Goal: Task Accomplishment & Management: Manage account settings

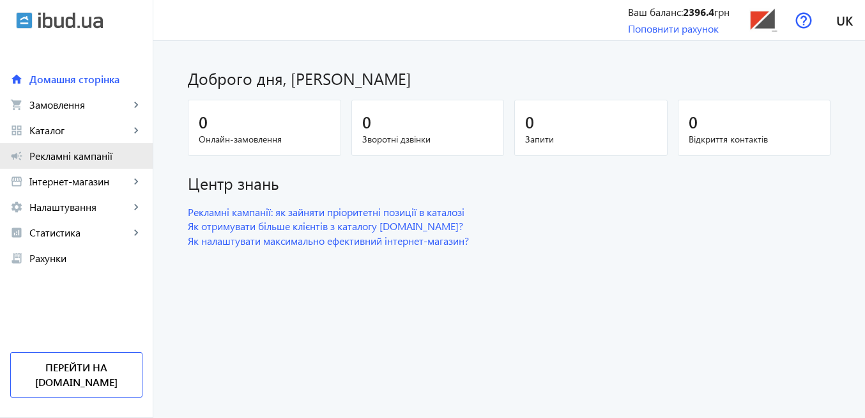
click at [74, 157] on span "Рекламні кампанії" at bounding box center [85, 156] width 113 height 13
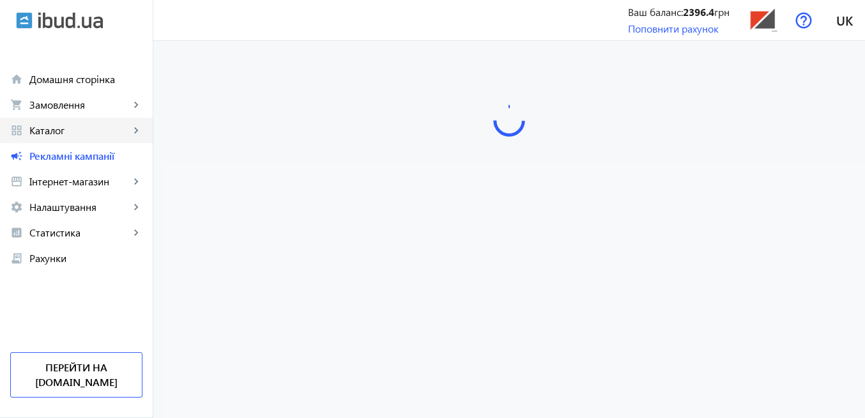
click at [56, 132] on span "Каталог" at bounding box center [79, 130] width 100 height 13
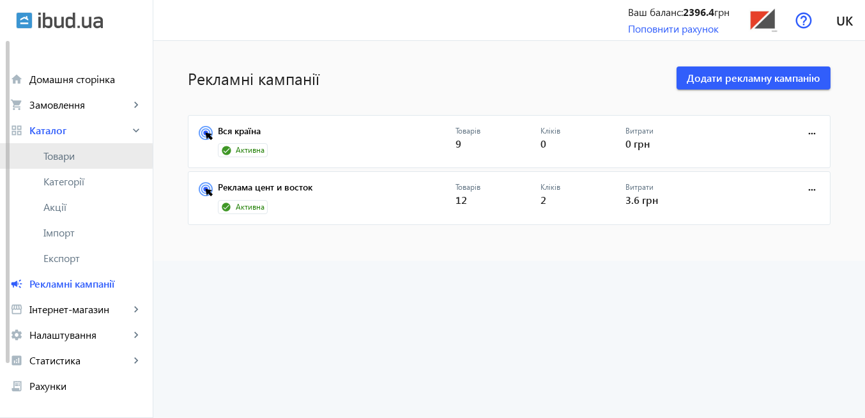
click at [62, 156] on span "Товари" at bounding box center [92, 156] width 99 height 13
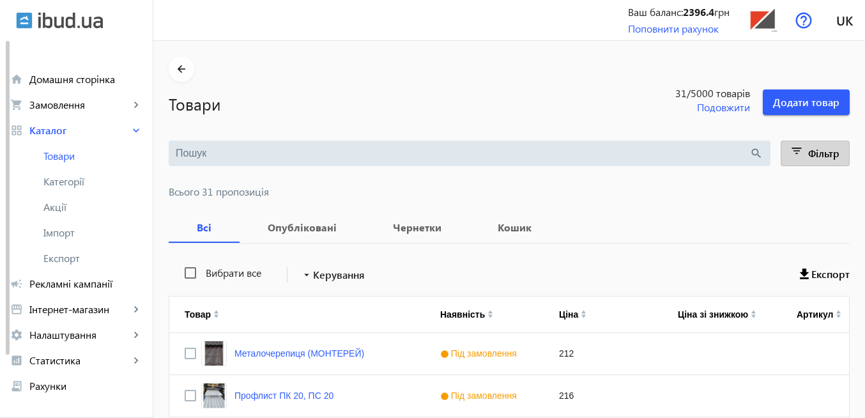
click at [794, 156] on mat-icon "filter_list" at bounding box center [798, 153] width 18 height 18
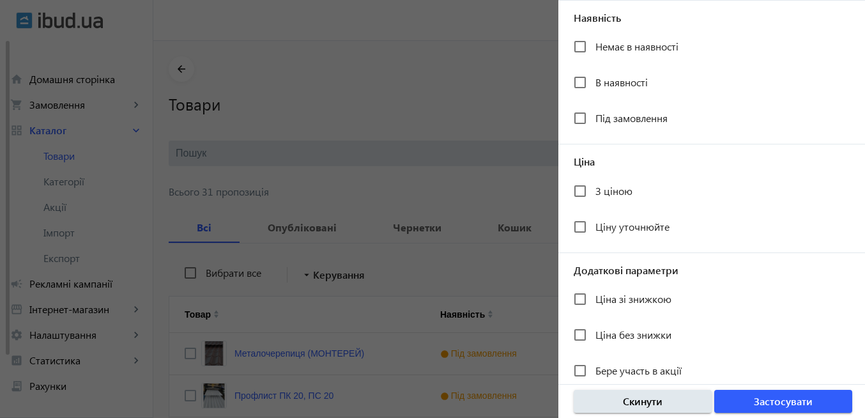
scroll to position [284, 0]
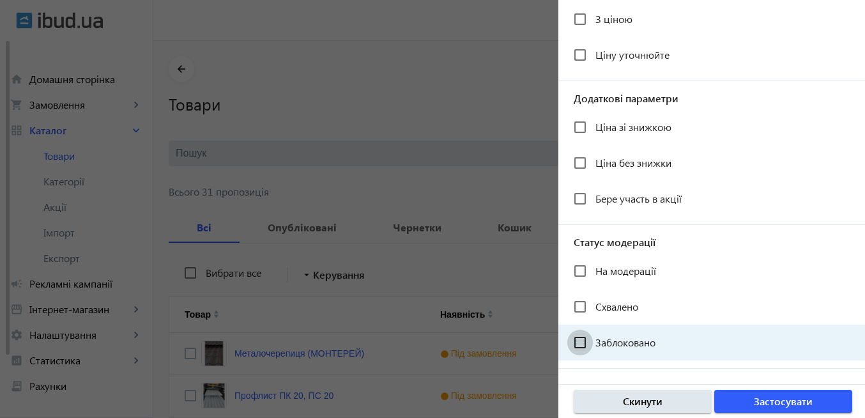
click at [582, 345] on input "Заблоковано" at bounding box center [581, 343] width 26 height 26
checkbox input "true"
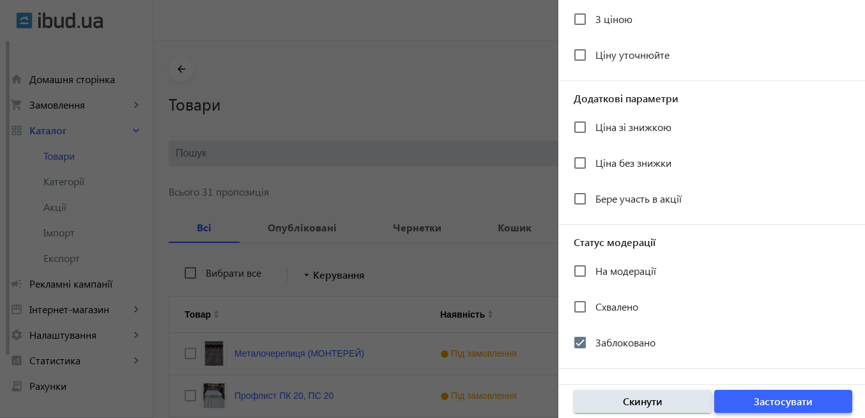
click at [778, 407] on span "Застосувати" at bounding box center [783, 401] width 59 height 14
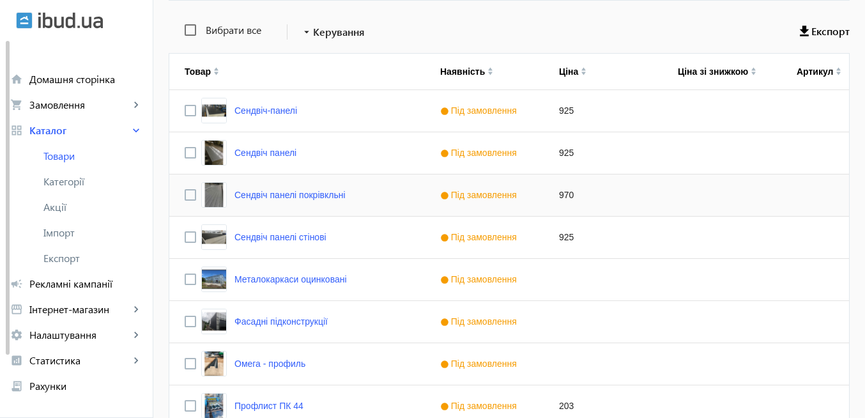
scroll to position [354, 0]
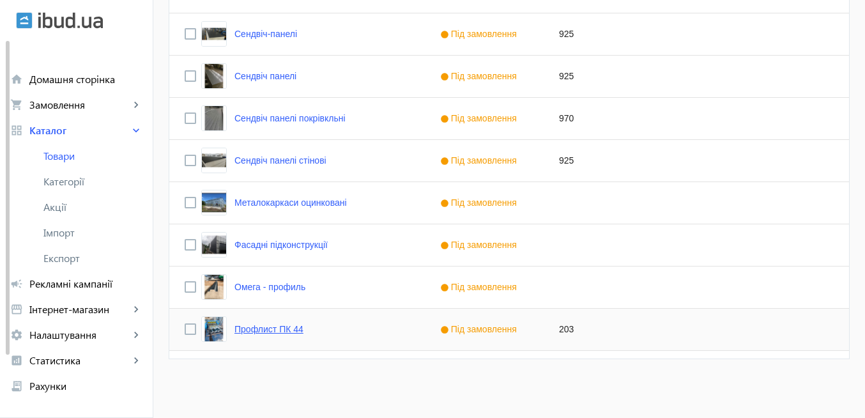
click at [251, 333] on link "Профлист ПК 44" at bounding box center [269, 329] width 69 height 10
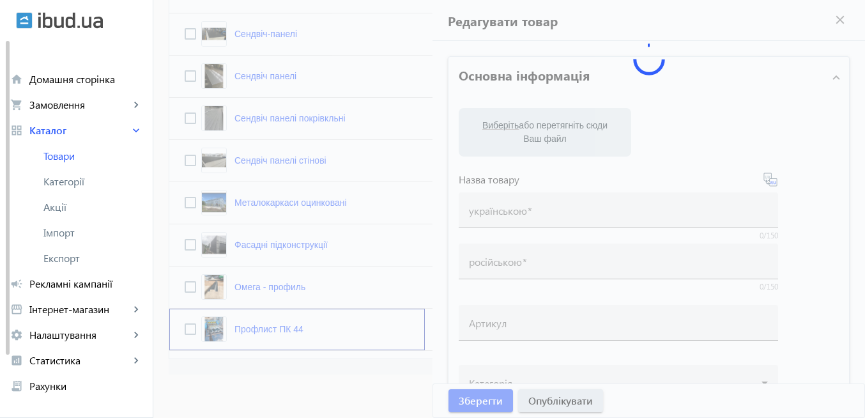
type input "Профлист ПК 44"
type input "203"
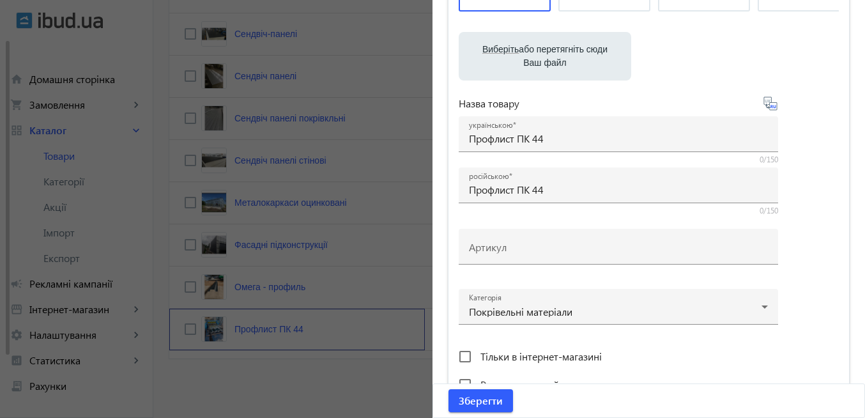
scroll to position [0, 0]
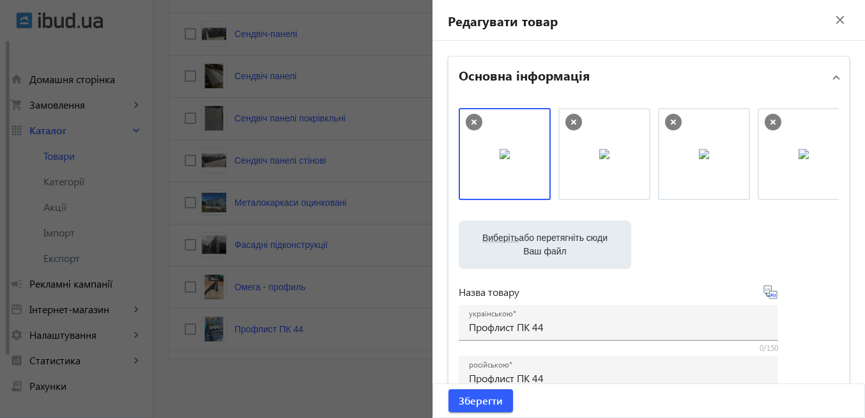
click at [832, 20] on mat-icon "close" at bounding box center [840, 19] width 19 height 19
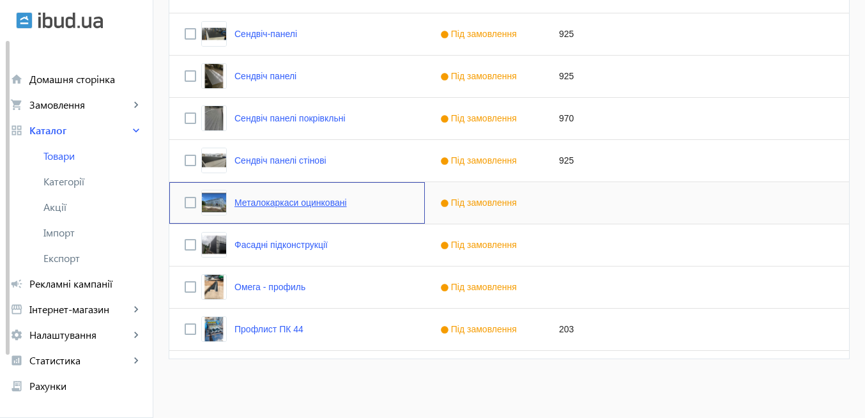
click at [245, 204] on link "Металокаркаси оцинковані" at bounding box center [291, 203] width 112 height 10
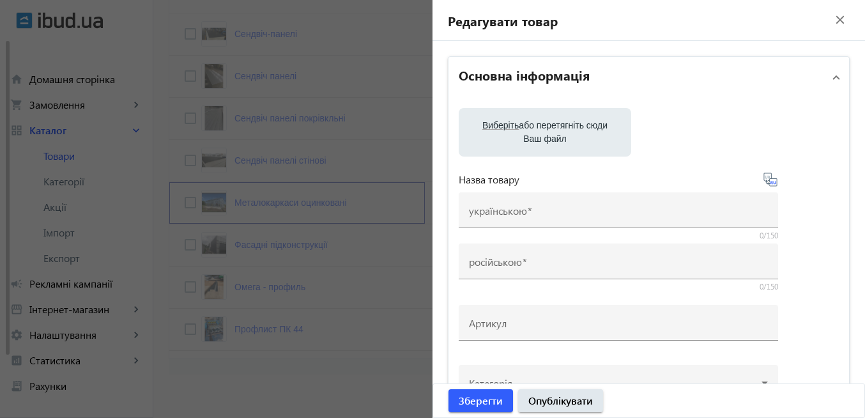
type input "Металокаркаси оцинковані"
type input "Металлокаркасы оцинкованные"
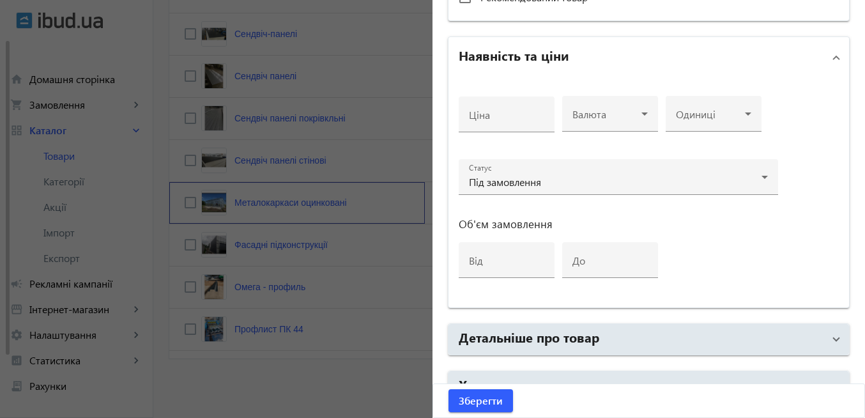
scroll to position [614, 0]
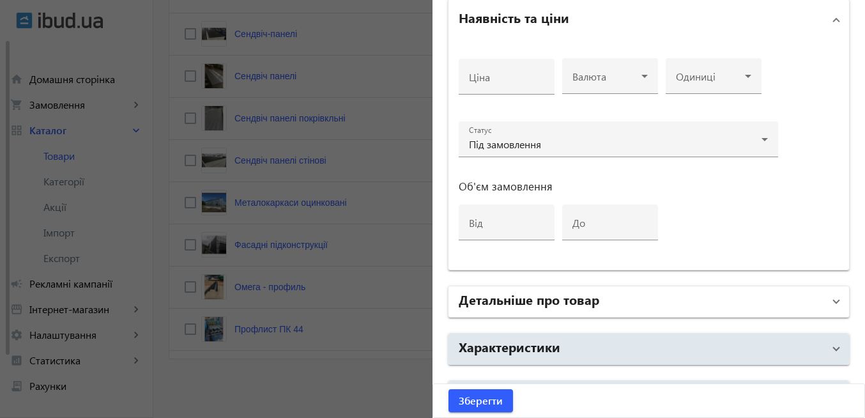
click at [834, 306] on span at bounding box center [836, 302] width 5 height 14
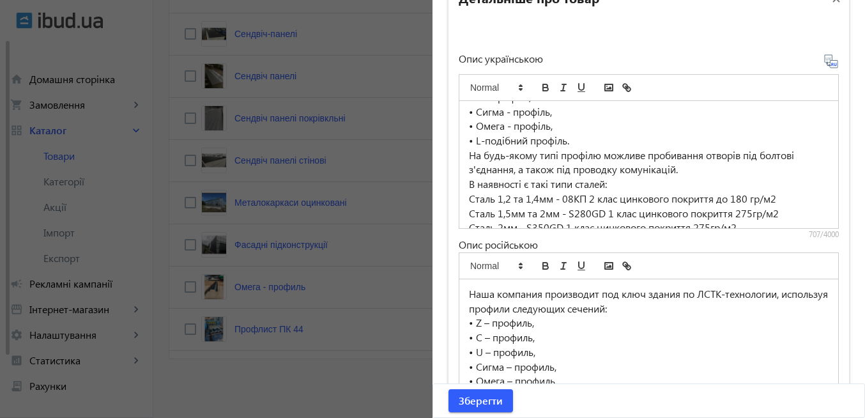
scroll to position [150, 0]
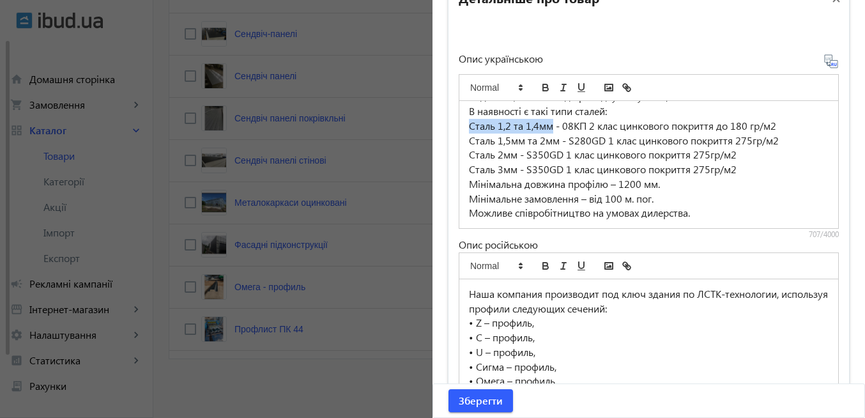
drag, startPoint x: 467, startPoint y: 127, endPoint x: 547, endPoint y: 126, distance: 79.9
click at [547, 126] on p "Сталь 1,2 та 1,4мм - 08КП 2 клас цинкового покриття до 180 гр/м2" at bounding box center [649, 126] width 360 height 15
copy p "Сталь 1,2 та 1,4мм"
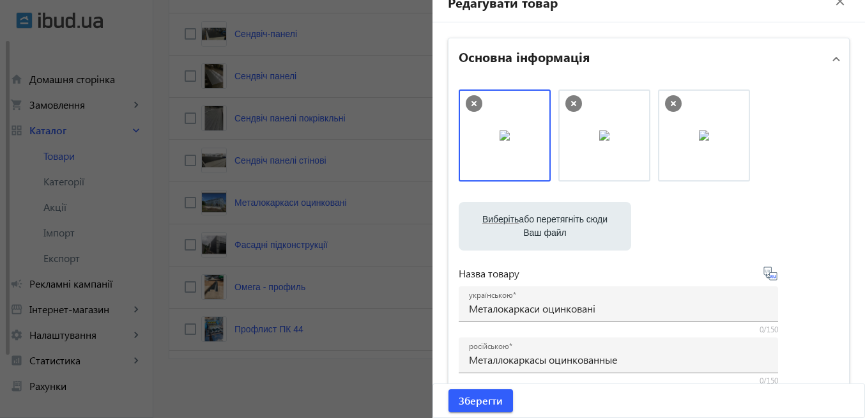
scroll to position [0, 0]
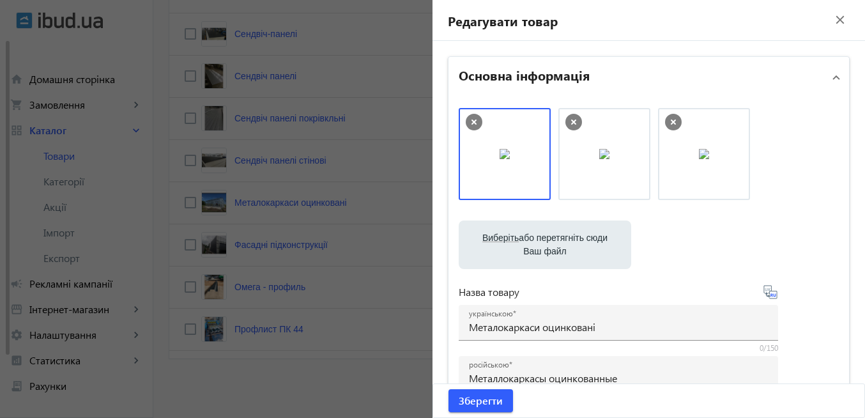
click at [833, 22] on mat-icon "close" at bounding box center [840, 19] width 19 height 19
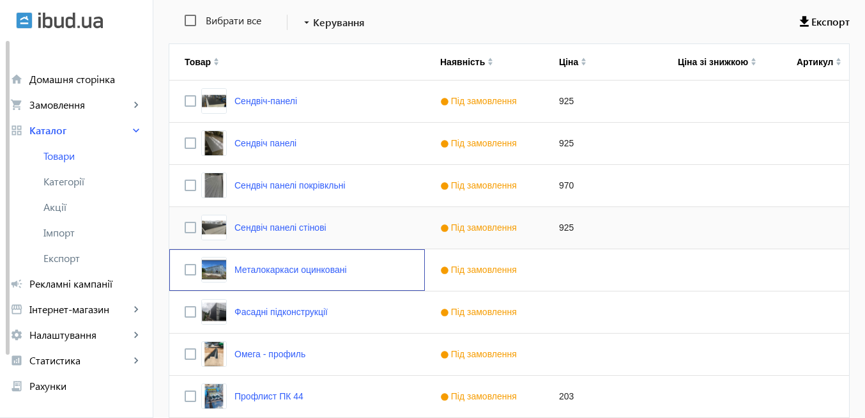
scroll to position [277, 0]
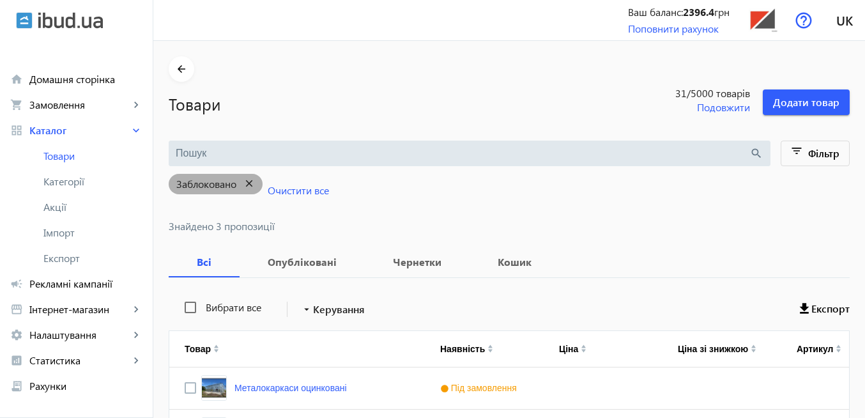
click at [242, 184] on mat-icon "close" at bounding box center [249, 184] width 26 height 16
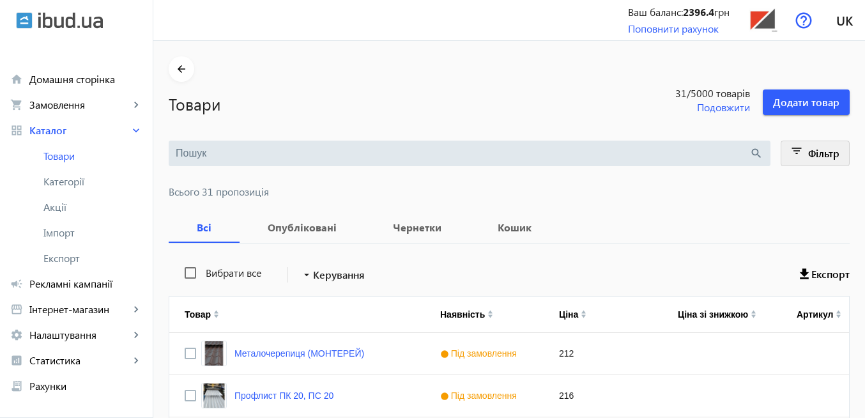
click at [798, 153] on mat-icon "filter_list" at bounding box center [798, 153] width 18 height 18
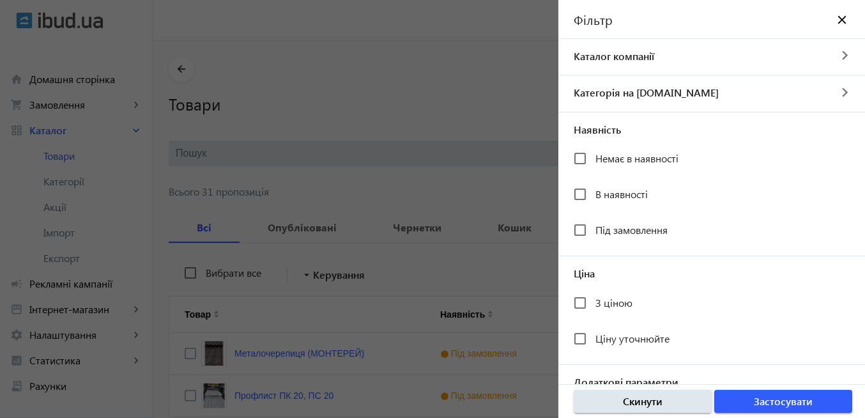
scroll to position [284, 0]
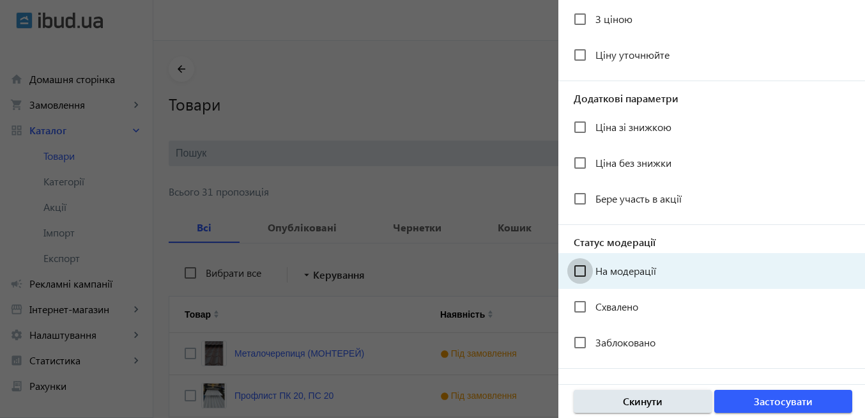
click at [584, 270] on input "На модерації" at bounding box center [581, 271] width 26 height 26
checkbox input "true"
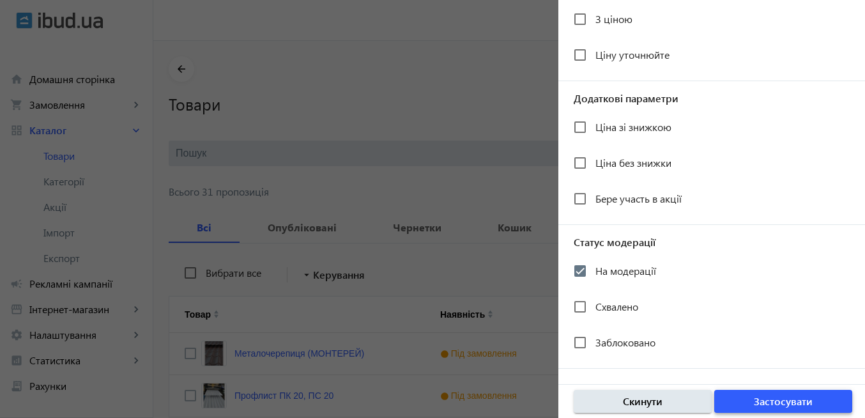
drag, startPoint x: 776, startPoint y: 400, endPoint x: 558, endPoint y: 275, distance: 251.4
click at [775, 400] on span "Застосувати" at bounding box center [783, 401] width 59 height 14
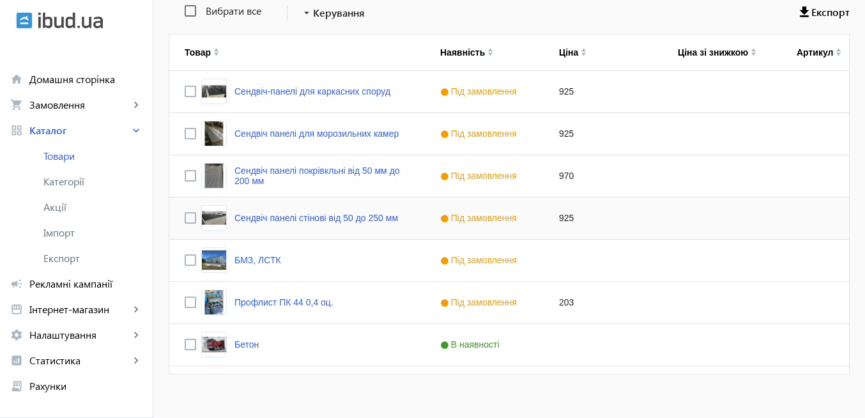
scroll to position [307, 0]
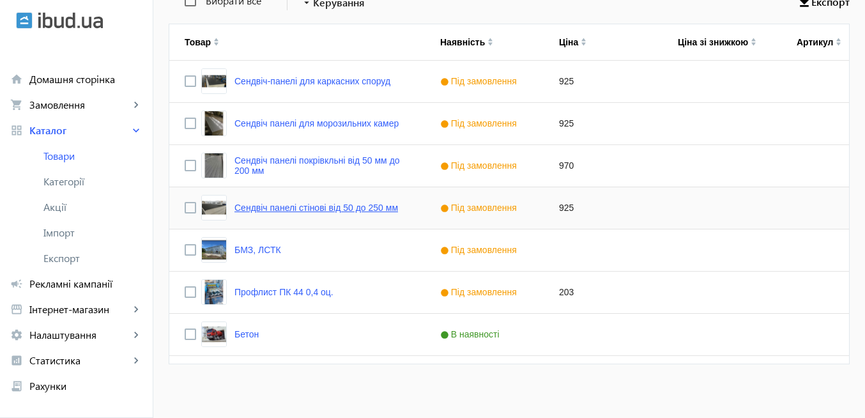
click at [339, 208] on link "Сендвіч панелі стінові від 50 до 250 мм" at bounding box center [317, 208] width 164 height 10
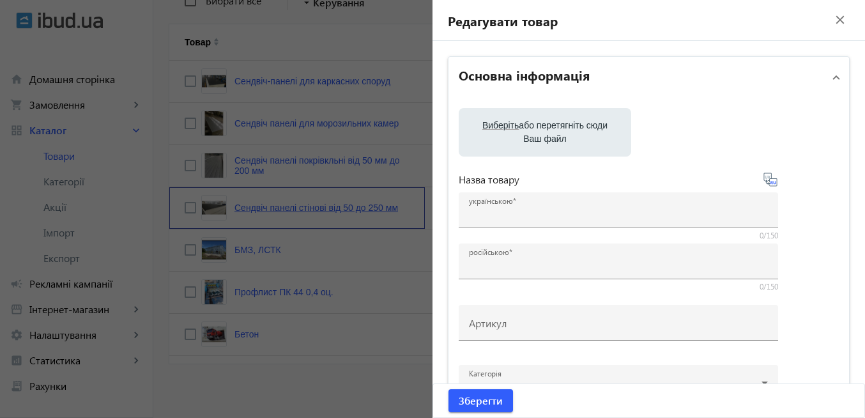
type input "Сендвіч панелі стінові від 50 до 250 мм"
type input "Сэндвич панели стеновые от 50 до 250 мм."
type input "925"
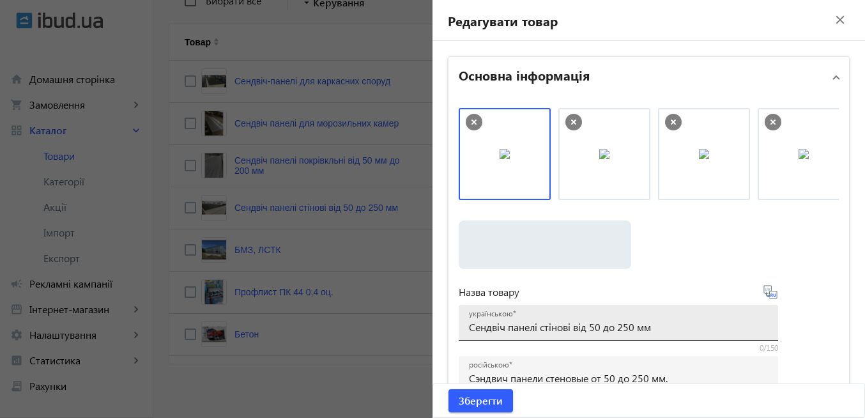
click at [534, 327] on input "Сендвіч панелі стінові від 50 до 250 мм" at bounding box center [618, 326] width 299 height 13
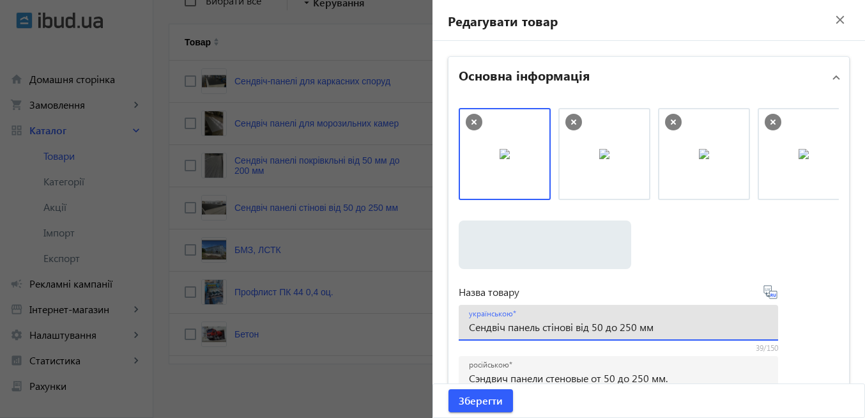
type input "Сендвіч панель стінові від 50 до 250 мм"
click at [771, 296] on icon at bounding box center [770, 291] width 15 height 15
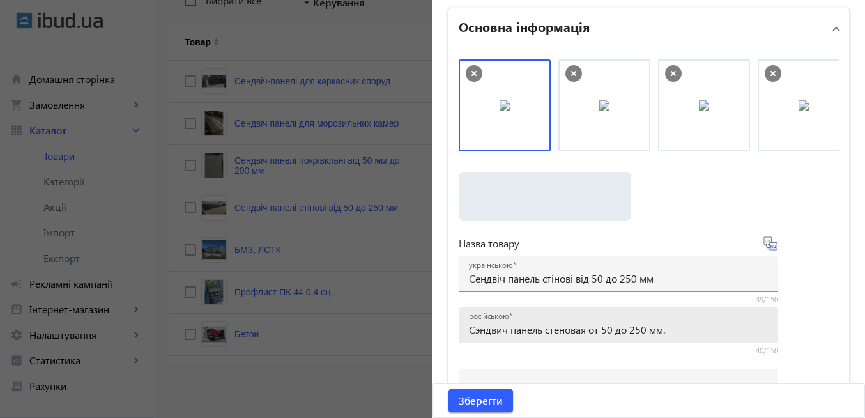
scroll to position [77, 0]
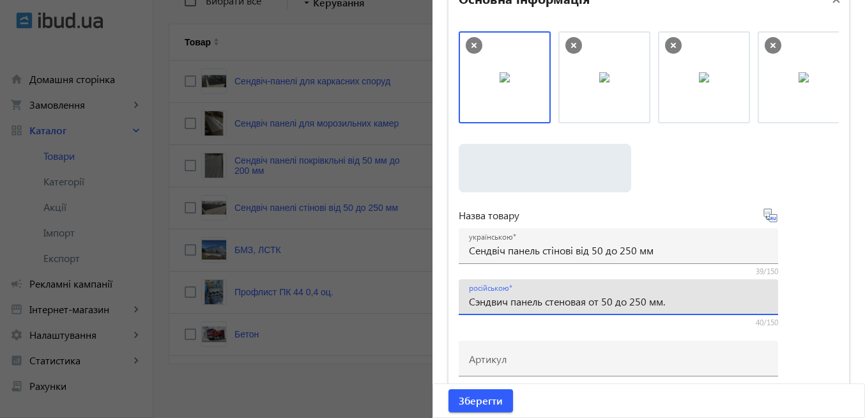
click at [700, 304] on input "Сэндвич панель стеновая от 50 до 250 мм." at bounding box center [618, 301] width 299 height 13
type input "Сэндвич панель стеновая от 50 до 250 мм"
click at [492, 405] on span "Зберегти" at bounding box center [481, 401] width 44 height 14
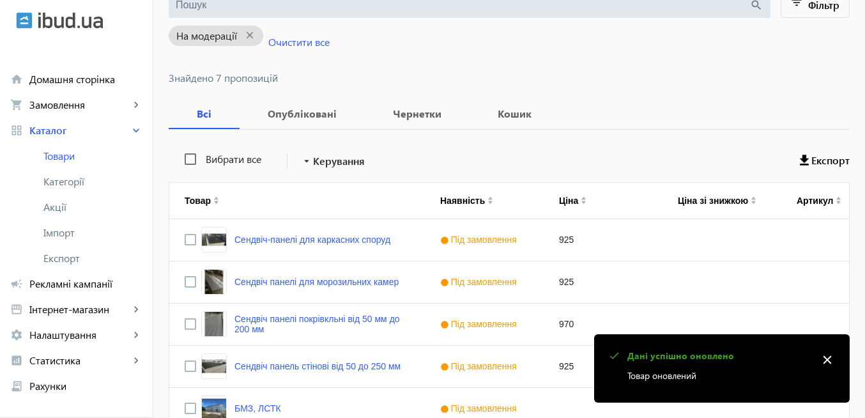
scroll to position [153, 0]
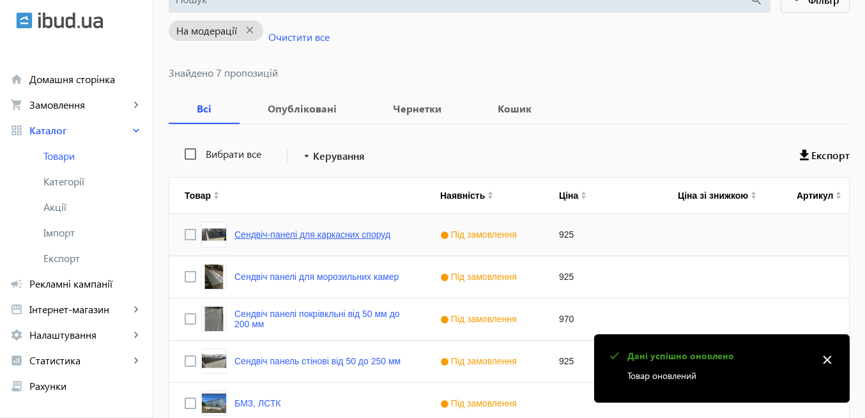
click at [322, 233] on link "Сендвіч-панелі для каркасних споруд" at bounding box center [313, 234] width 156 height 10
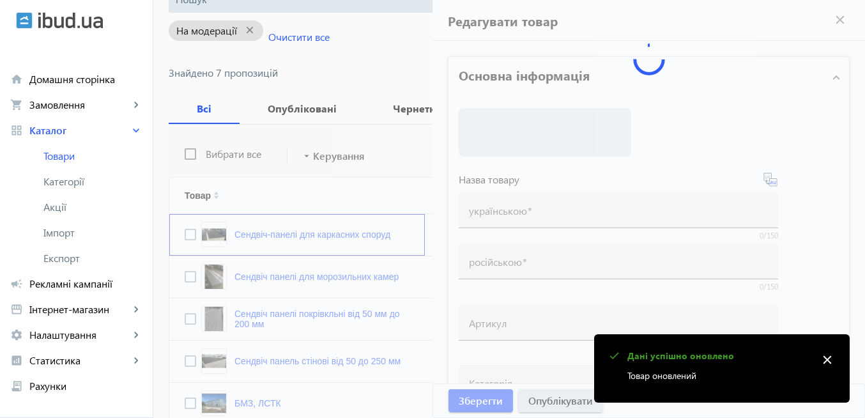
type input "Сендвіч-панелі для каркасних споруд"
type input "Сэндвич-панели для каркасных построек"
type input "925"
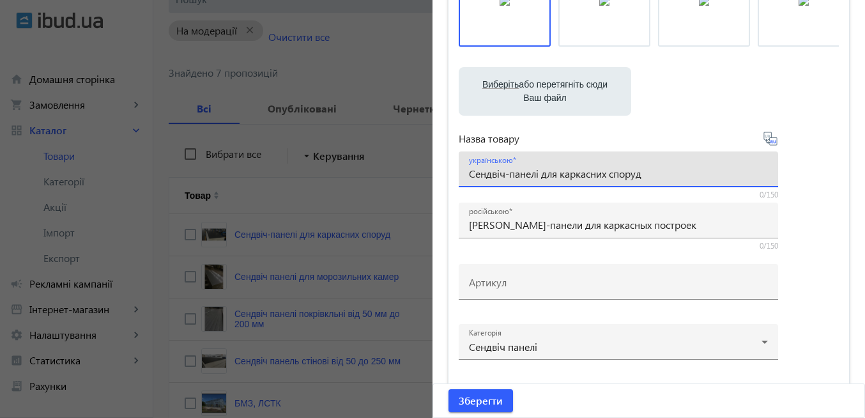
click at [536, 174] on input "Сендвіч-панелі для каркасних споруд" at bounding box center [618, 173] width 299 height 13
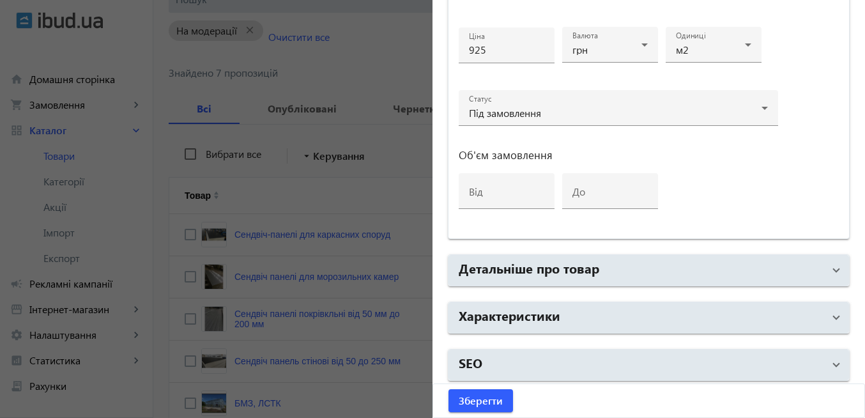
scroll to position [649, 0]
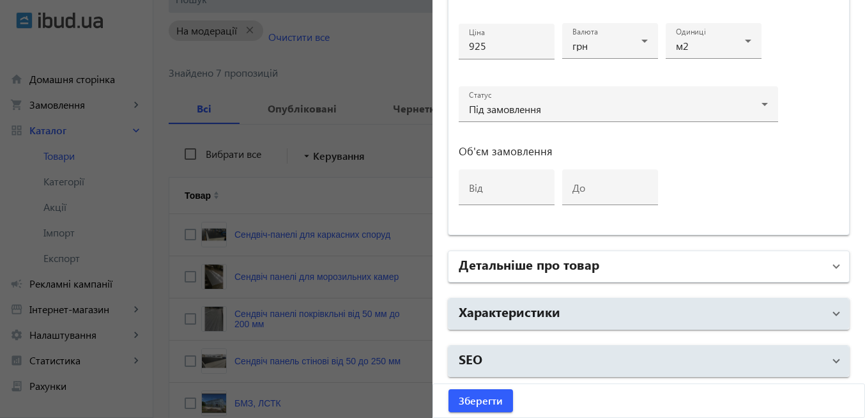
click at [825, 270] on span "Детальніше про товар" at bounding box center [646, 266] width 375 height 23
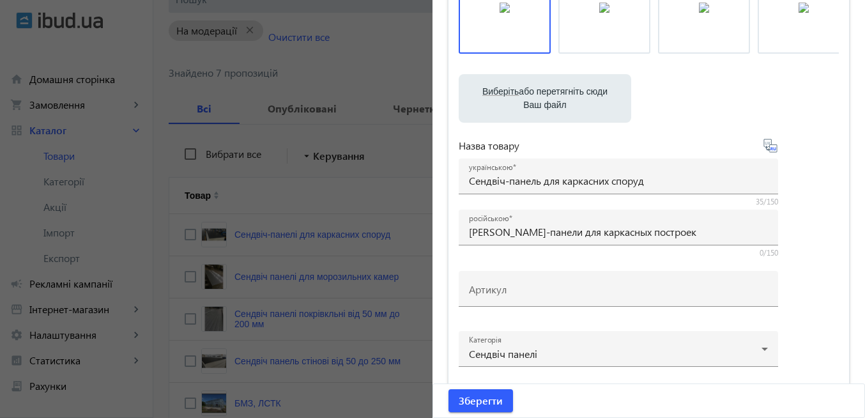
scroll to position [35, 0]
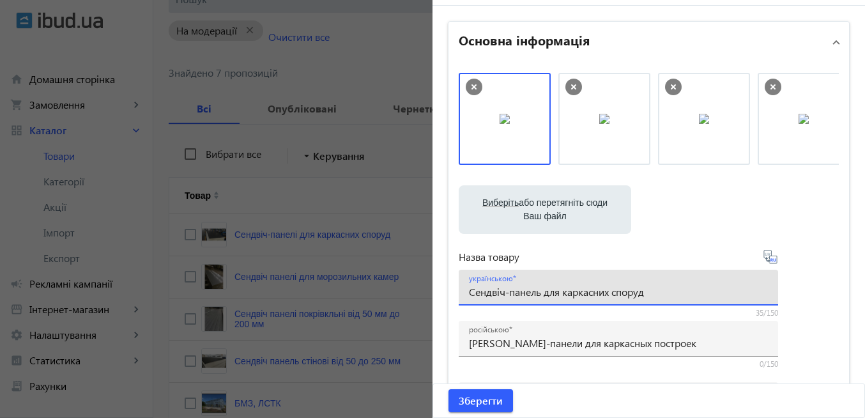
click at [662, 291] on input "Сендвіч-панель для каркасних споруд" at bounding box center [618, 291] width 299 height 13
type input "Сендвіч-панель для каркасних споруд під замовлення"
click at [771, 260] on icon at bounding box center [772, 259] width 3 height 3
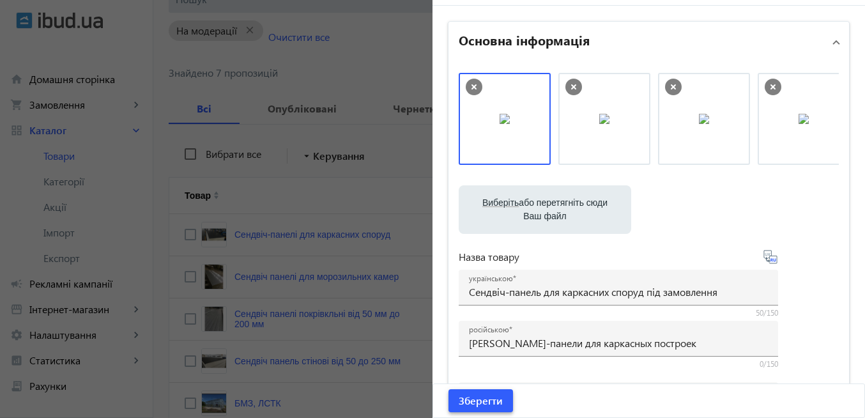
click at [484, 404] on span "Зберегти" at bounding box center [481, 401] width 44 height 14
type input "Сэндвич-панель для каркасных построек под заказ."
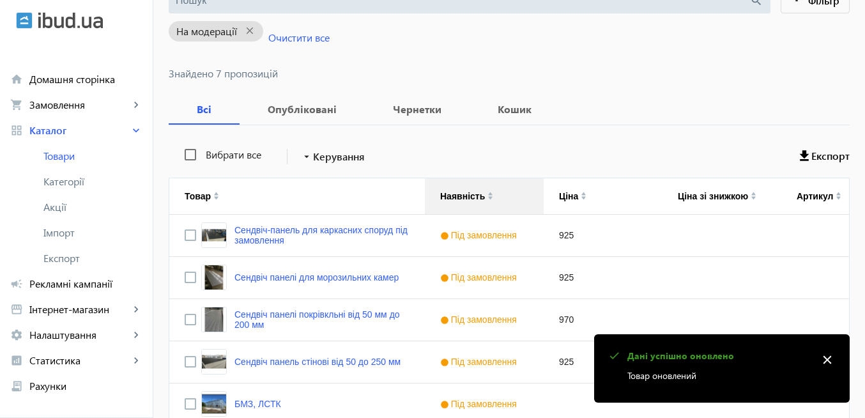
scroll to position [153, 0]
click at [314, 279] on link "Сендвіч панелі для морозильних камер" at bounding box center [317, 277] width 164 height 10
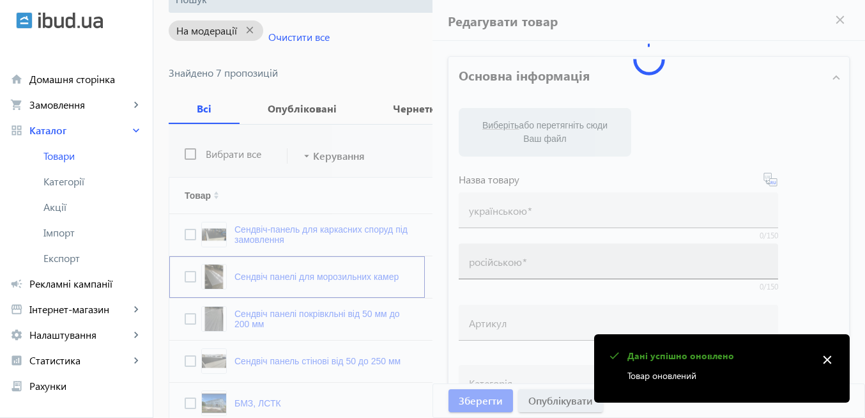
type input "Сендвіч панелі для морозильних камер"
type input "Сэндвич панели для морозильных камер"
type input "925"
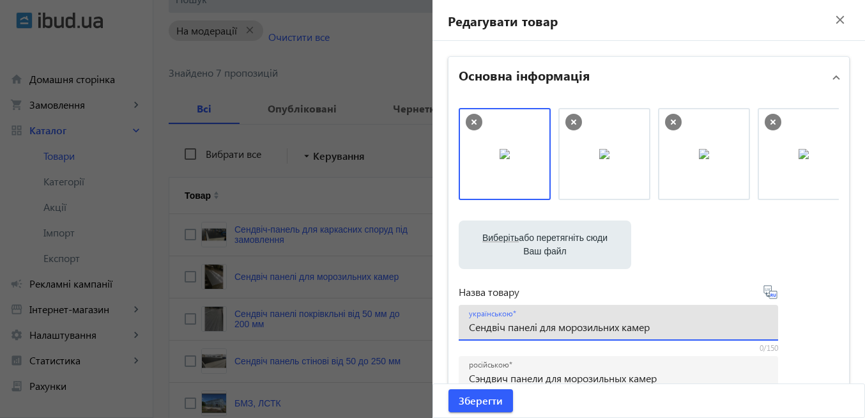
click at [536, 327] on input "Сендвіч панелі для морозильних камер" at bounding box center [618, 326] width 299 height 13
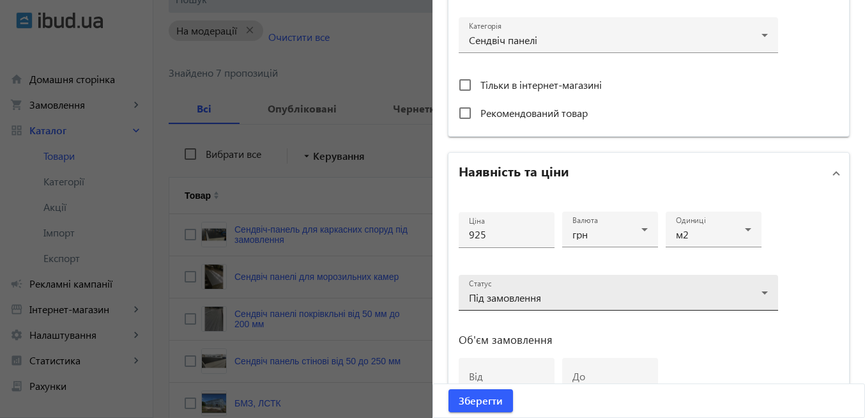
scroll to position [77, 0]
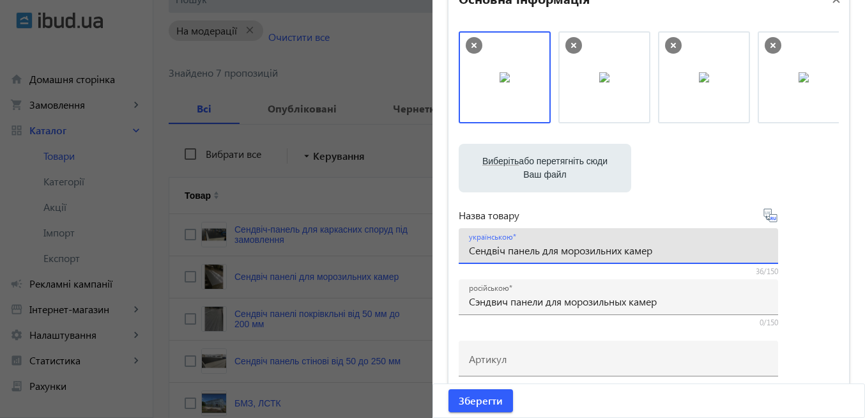
click at [681, 247] on input "Сендвіч панель для морозильних камер" at bounding box center [618, 250] width 299 height 13
type input "Сендвіч панель для морозильних камер під замовлення"
click at [771, 220] on icon at bounding box center [772, 218] width 3 height 3
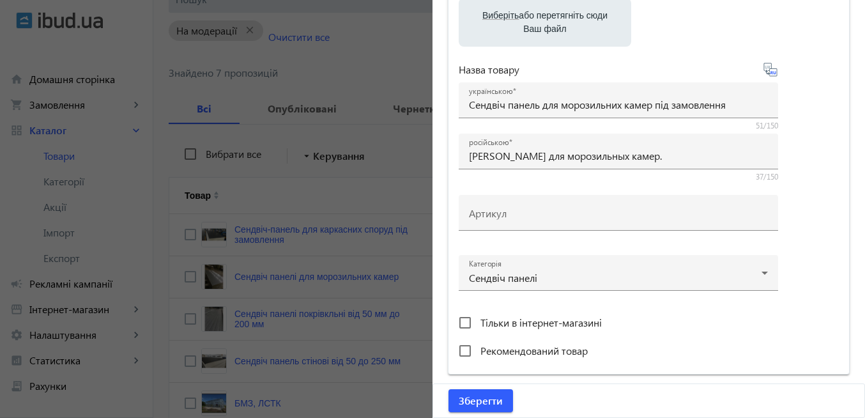
scroll to position [230, 0]
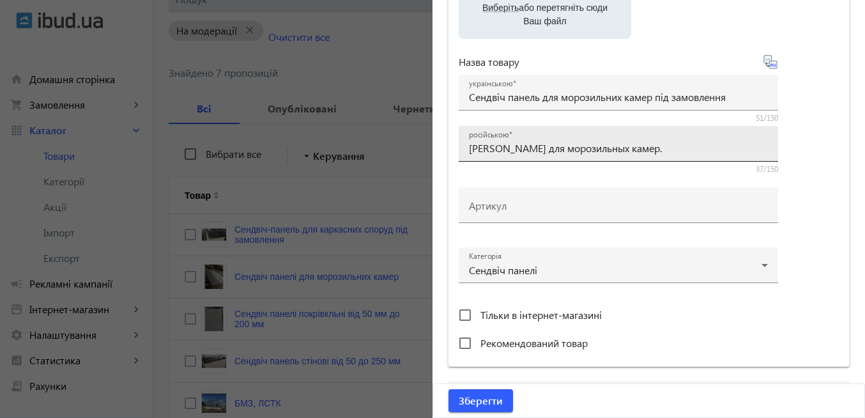
click at [683, 150] on input "Сэндвич панель для морозильных камер." at bounding box center [618, 147] width 299 height 13
type input "Сэндвич панель для морозильных камер"
click at [493, 400] on span "Зберегти" at bounding box center [481, 401] width 44 height 14
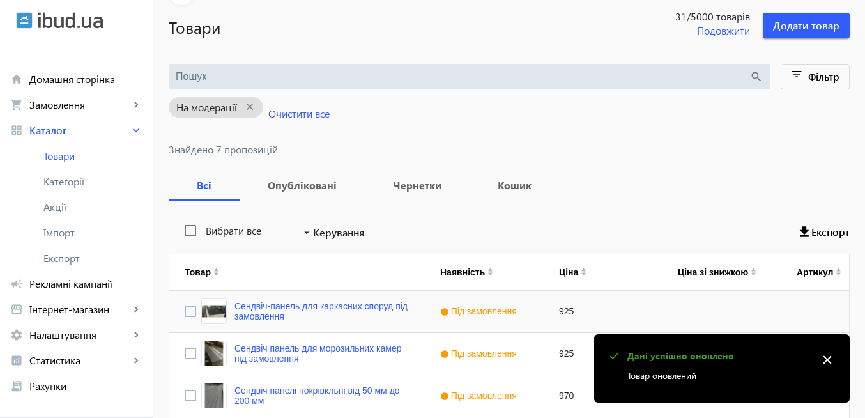
scroll to position [153, 0]
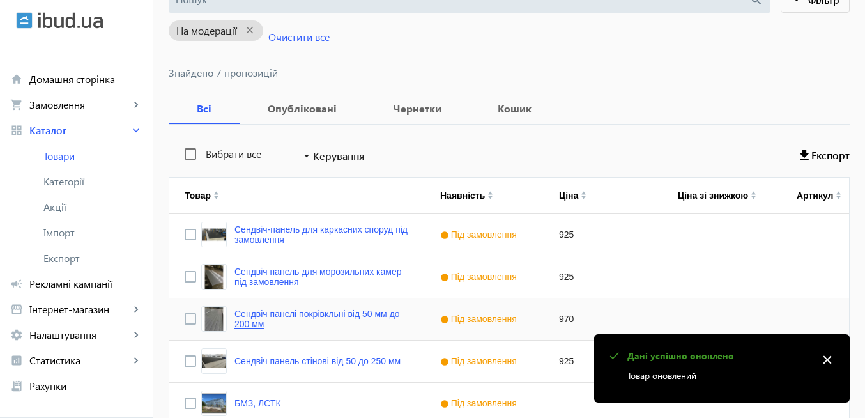
click at [338, 318] on link "Сендвіч панелі покрівкльні від 50 мм до 200 мм" at bounding box center [322, 319] width 175 height 20
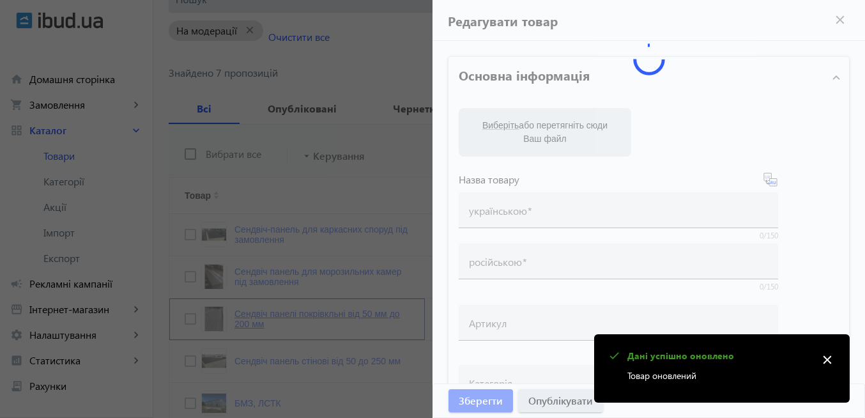
type input "Сендвіч панелі покрівкльні від 50 мм до 200 мм"
type input "Сэндвич панели кровельные от 50 мм до 200 мм."
type input "970"
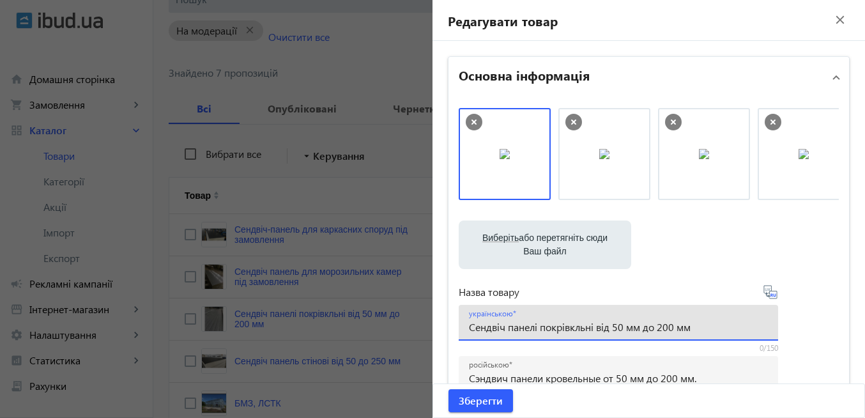
click at [536, 327] on input "Сендвіч панелі покрівкльні від 50 мм до 200 мм" at bounding box center [618, 326] width 299 height 13
click at [578, 330] on input "Сендвіч панель покрівкльні від 50 мм до 200 мм" at bounding box center [618, 326] width 299 height 13
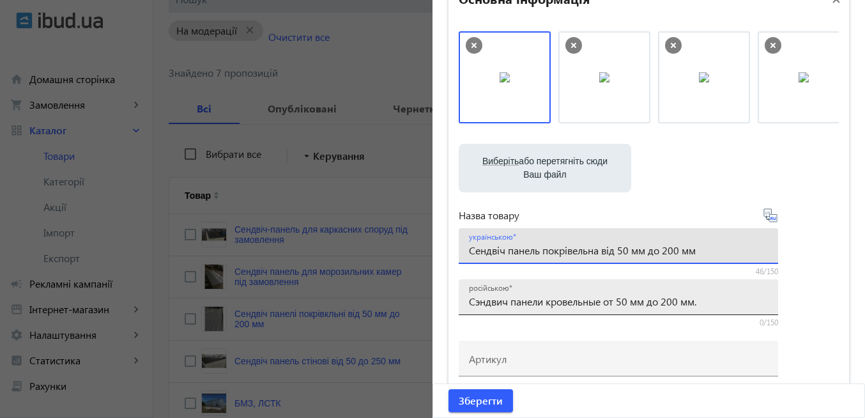
type input "Сендвіч панель покрівельна від 50 мм до 200 мм"
click at [715, 305] on input "Сэндвич панели кровельные от 50 мм до 200 мм." at bounding box center [618, 301] width 299 height 13
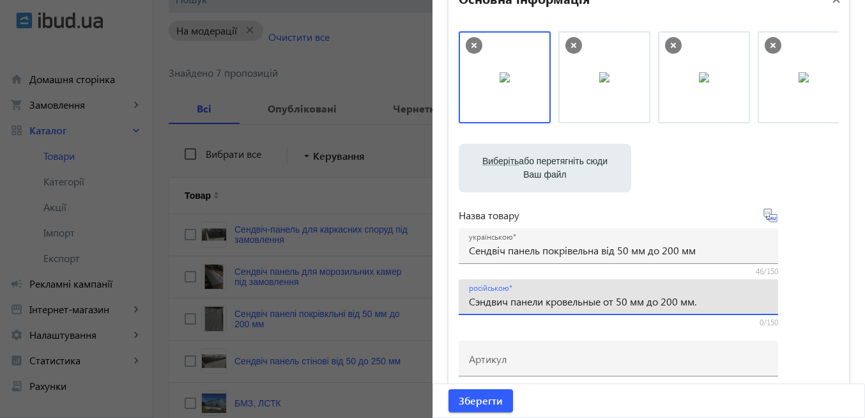
click at [771, 217] on icon at bounding box center [770, 215] width 15 height 15
click at [710, 304] on input "Сэндвич панель кровельная от 50 мм до 200 мм." at bounding box center [618, 301] width 299 height 13
type input "Сэндвич панель кровельная от 50 мм до 200 мм"
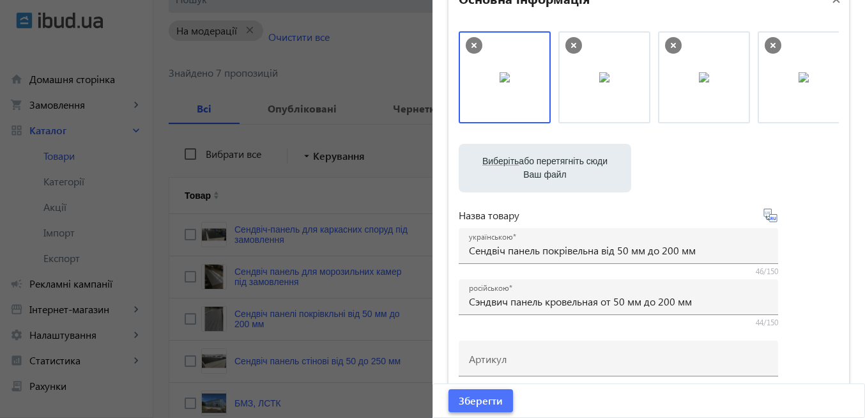
click at [488, 407] on span "Зберегти" at bounding box center [481, 401] width 44 height 14
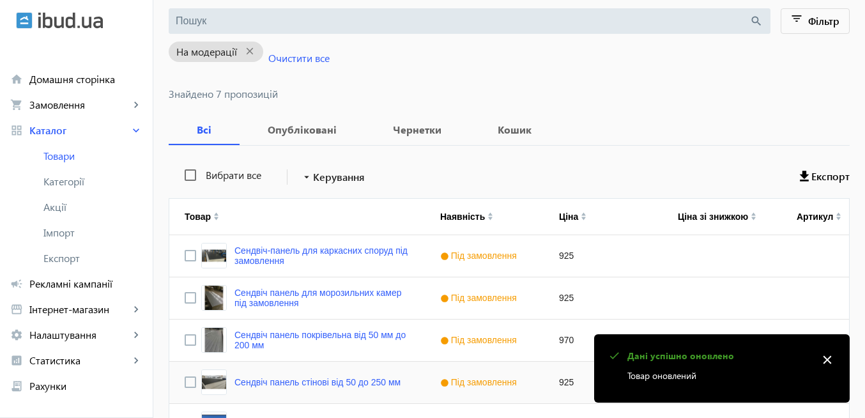
scroll to position [230, 0]
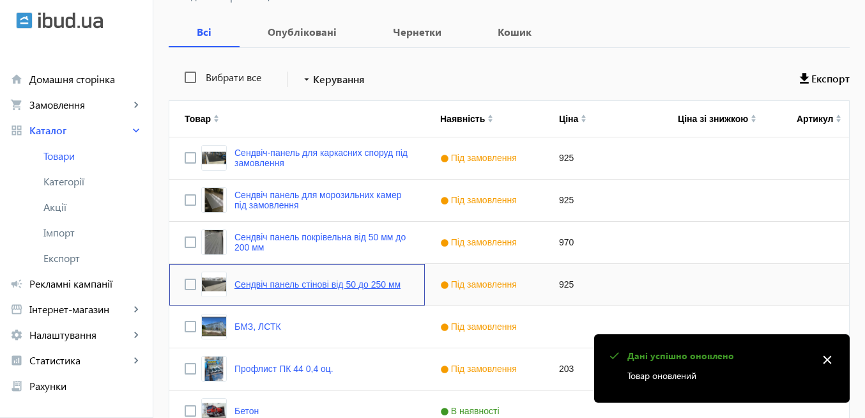
click at [304, 286] on link "Сендвіч панель стінові від 50 до 250 мм" at bounding box center [318, 284] width 166 height 10
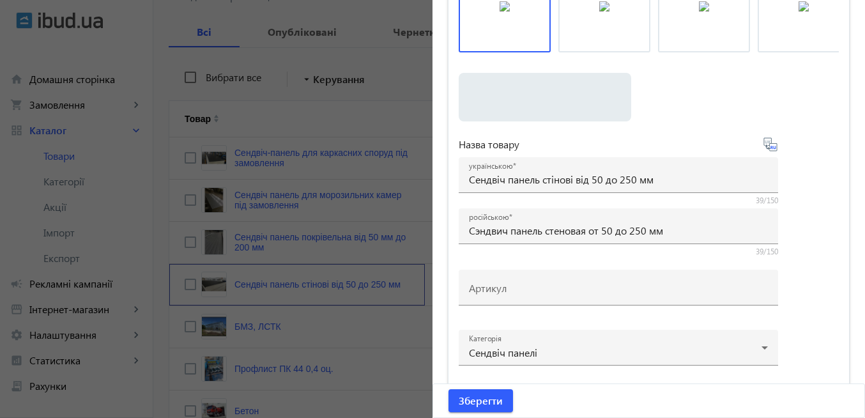
scroll to position [153, 0]
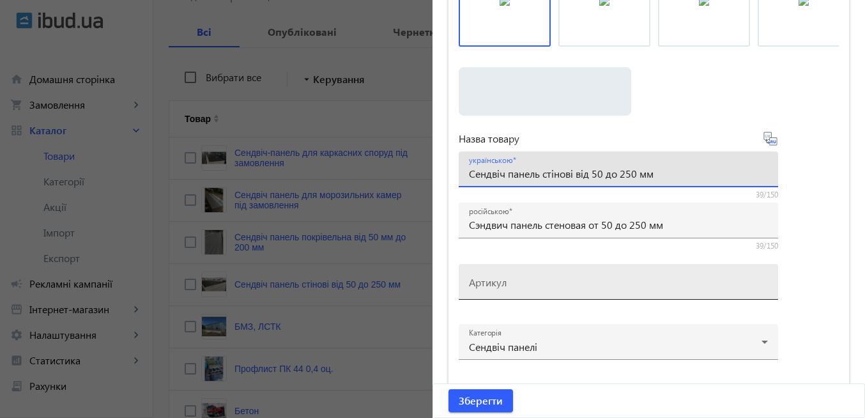
drag, startPoint x: 573, startPoint y: 175, endPoint x: 559, endPoint y: 265, distance: 90.6
click at [573, 176] on input "Сендвіч панель стінові від 50 до 250 мм" at bounding box center [618, 173] width 299 height 13
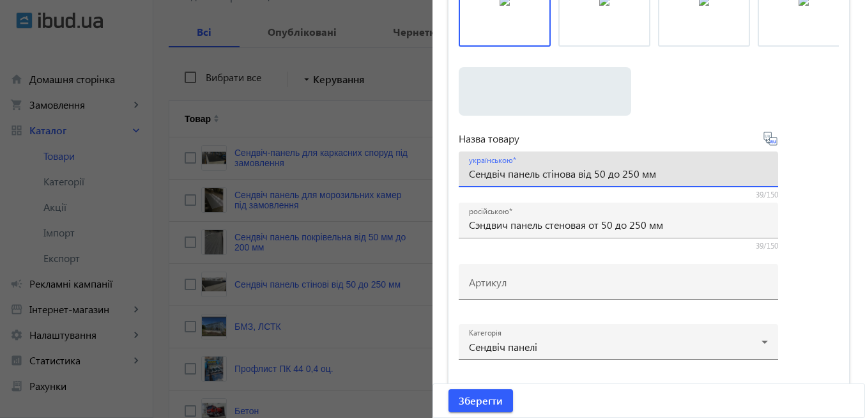
type input "Сендвіч панель стінова від 50 до 250 мм"
click at [773, 143] on icon at bounding box center [770, 138] width 13 height 13
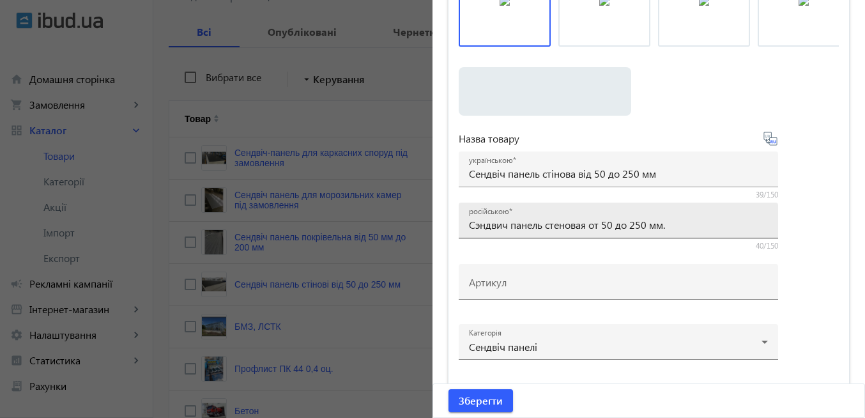
click at [683, 224] on input "Сэндвич панель стеновая от 50 до 250 мм." at bounding box center [618, 224] width 299 height 13
type input "Сэндвич панель стеновая от 50 до 250 мм"
click at [470, 399] on span "Зберегти" at bounding box center [481, 401] width 44 height 14
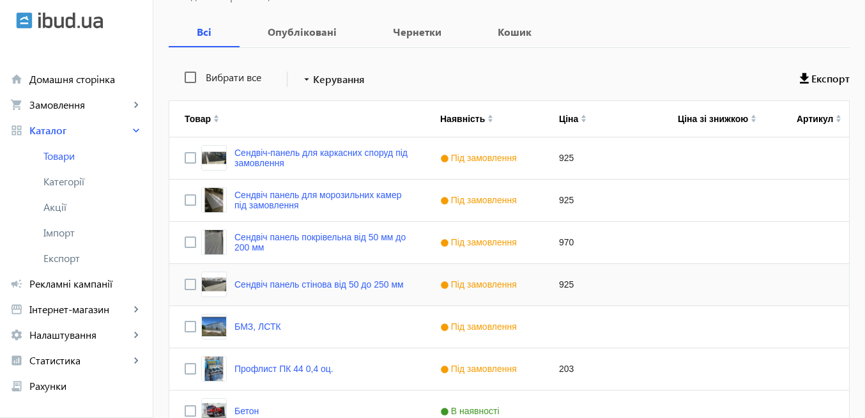
scroll to position [307, 0]
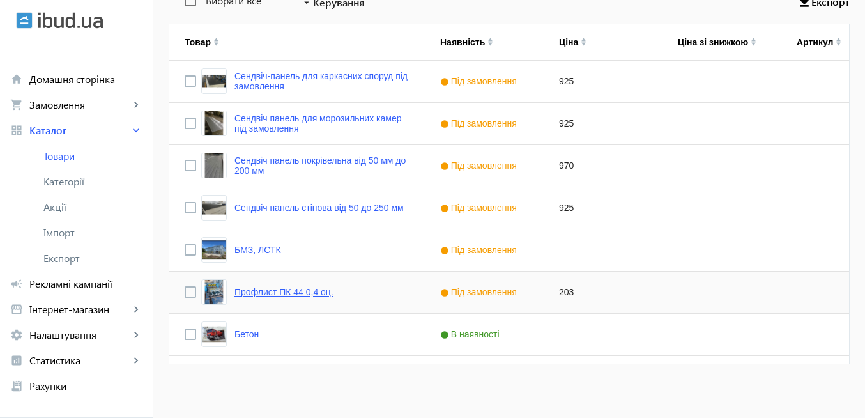
click at [286, 292] on link "Профлист ПК 44 0,4 оц." at bounding box center [284, 292] width 99 height 10
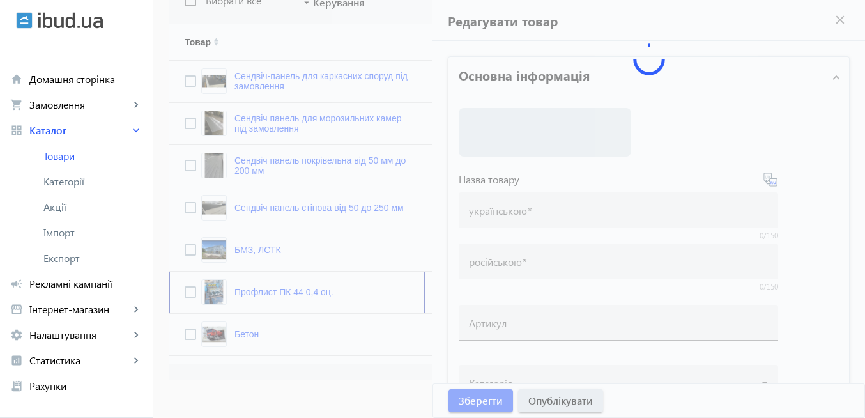
type input "Профлист ПК 44 0,4 оц."
type input "Профлист ПК 44 0,4 цинк"
type input "203"
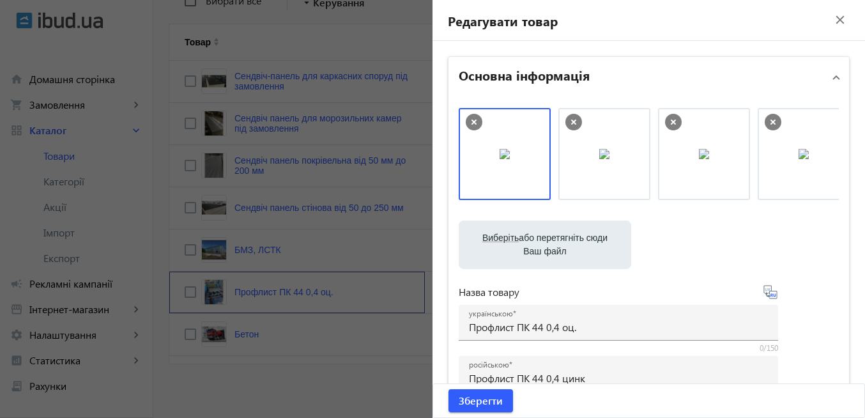
scroll to position [77, 0]
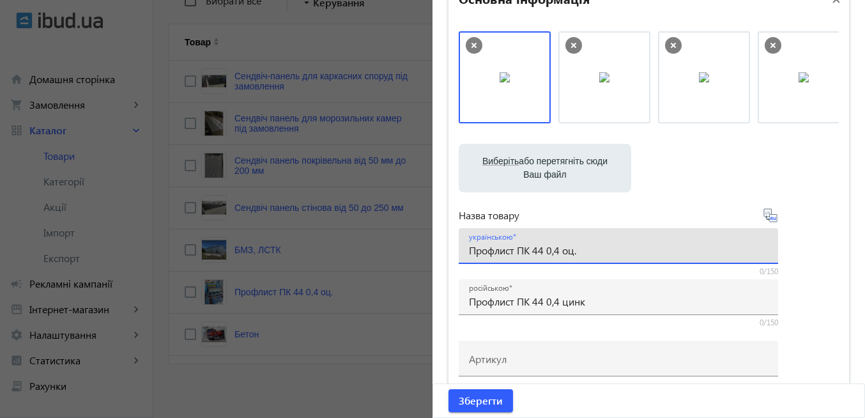
click at [584, 249] on input "Профлист ПК 44 0,4 оц." at bounding box center [618, 250] width 299 height 13
type input "Профлист ПК 44 0,4 оцинкований"
click at [771, 217] on icon at bounding box center [770, 215] width 15 height 15
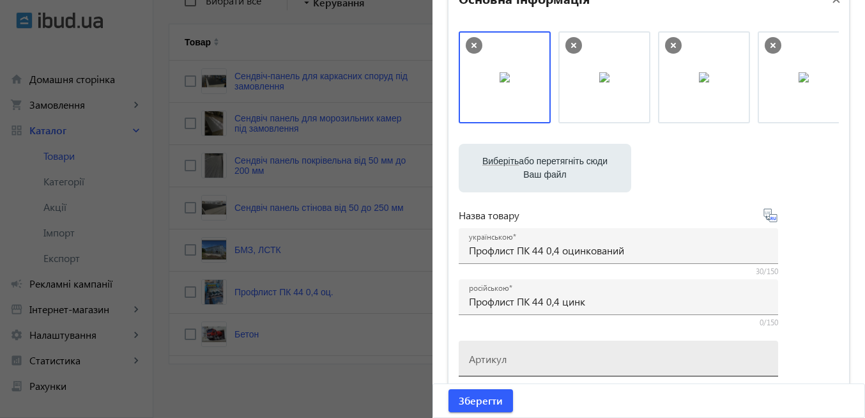
type input "Профлист ПК 44 0,4 оцинкованный"
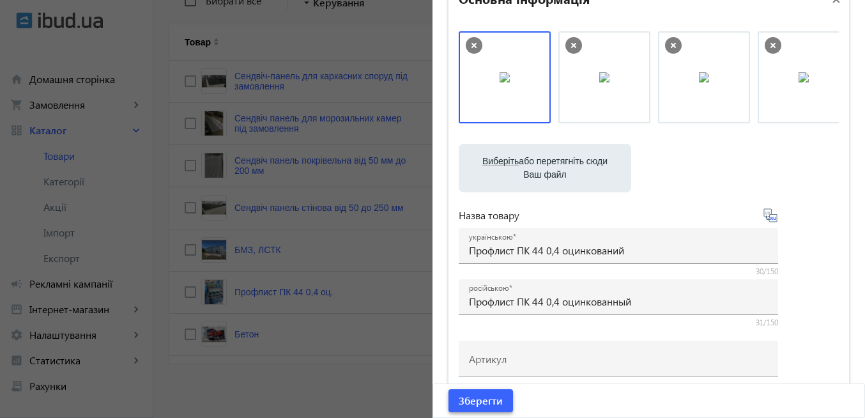
click at [480, 404] on span "Зберегти" at bounding box center [481, 401] width 44 height 14
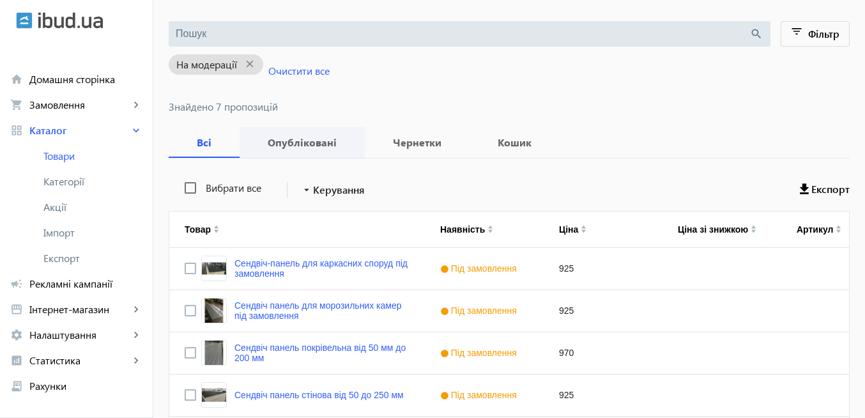
scroll to position [0, 0]
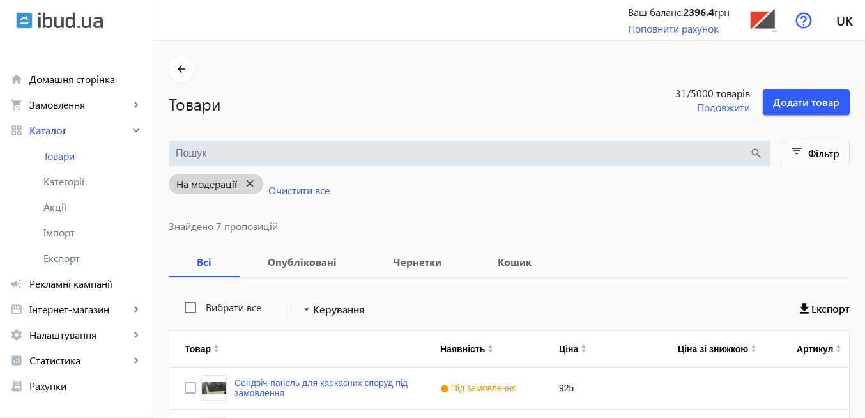
click at [241, 185] on mat-icon "close" at bounding box center [250, 184] width 26 height 16
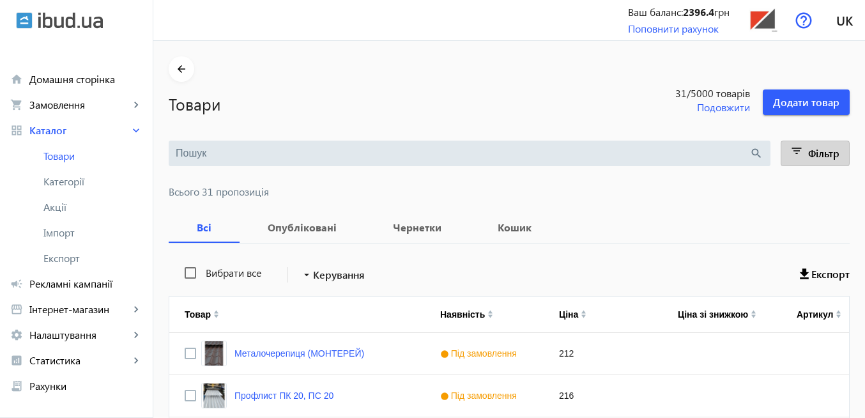
click at [803, 157] on mat-icon "filter_list" at bounding box center [798, 153] width 18 height 18
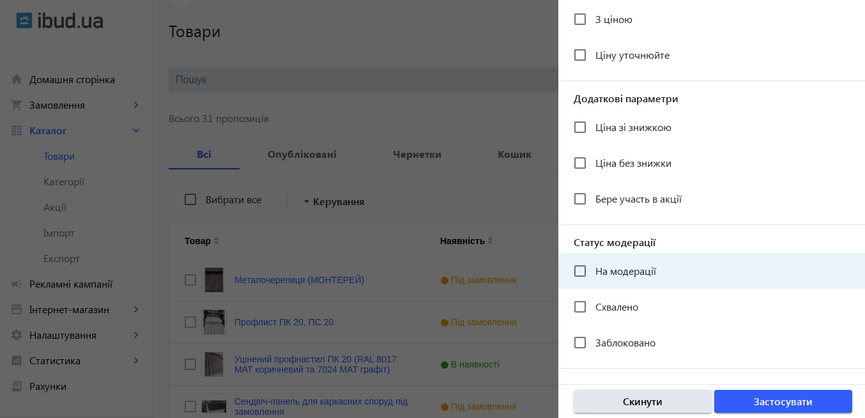
scroll to position [230, 0]
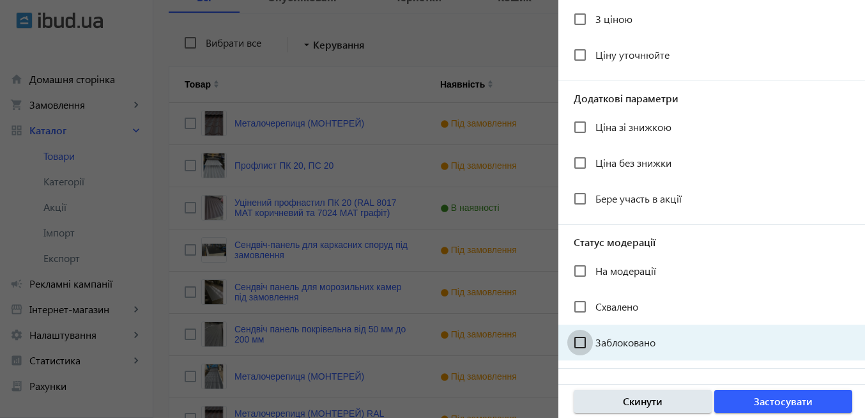
click at [582, 344] on input "Заблоковано" at bounding box center [581, 343] width 26 height 26
checkbox input "true"
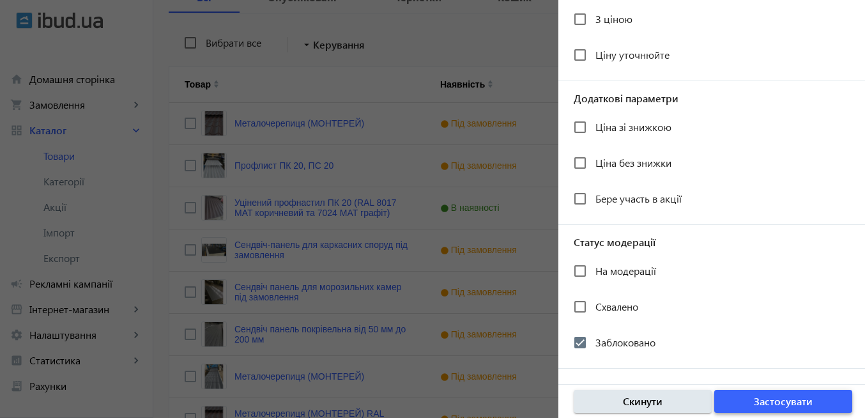
click at [771, 408] on span "Застосувати" at bounding box center [783, 401] width 59 height 14
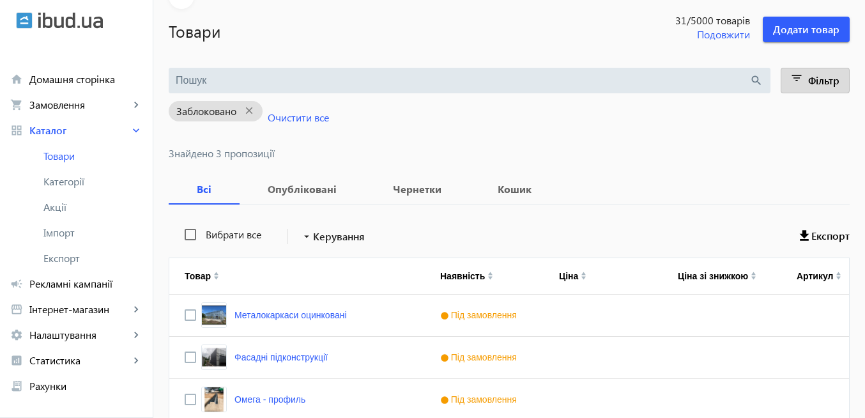
scroll to position [143, 0]
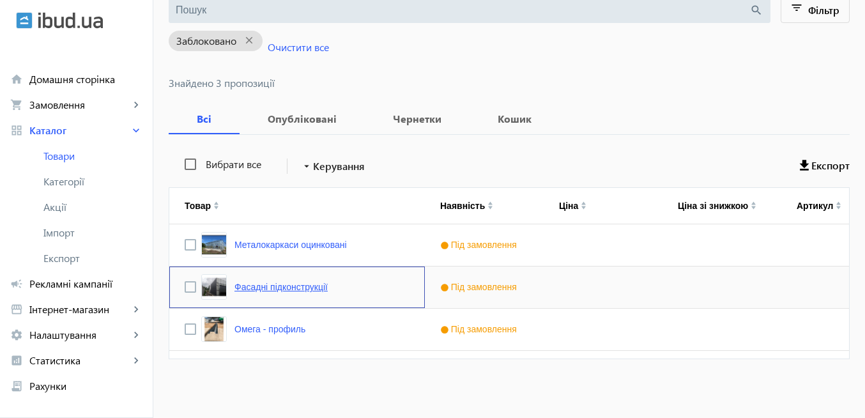
click at [266, 288] on link "Фасадні підконструкції" at bounding box center [281, 287] width 93 height 10
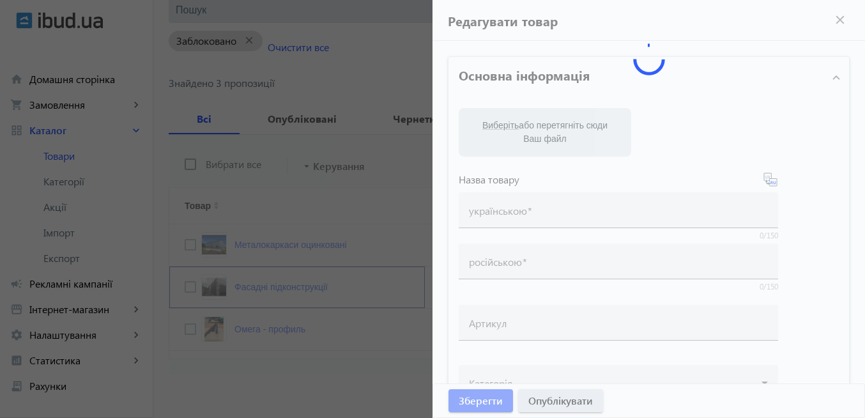
type input "Фасадні підконструкції"
type input "Фасадные подконструкции"
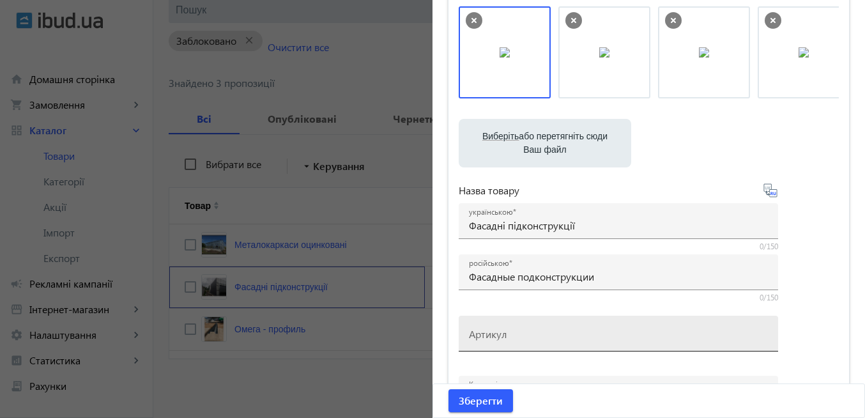
scroll to position [77, 0]
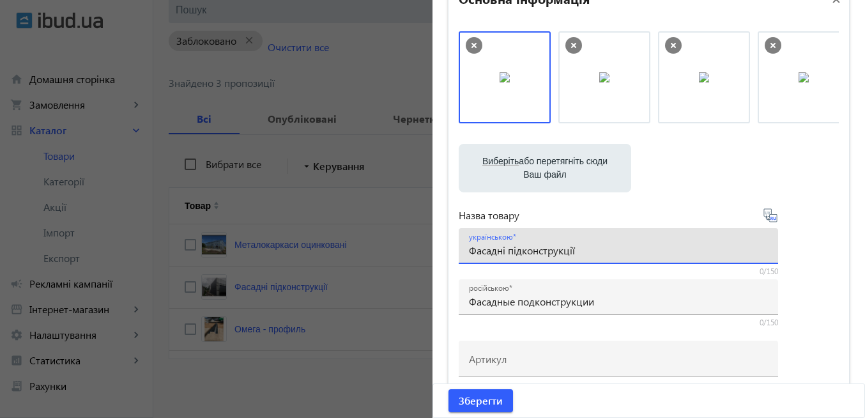
drag, startPoint x: 594, startPoint y: 253, endPoint x: 443, endPoint y: 249, distance: 150.9
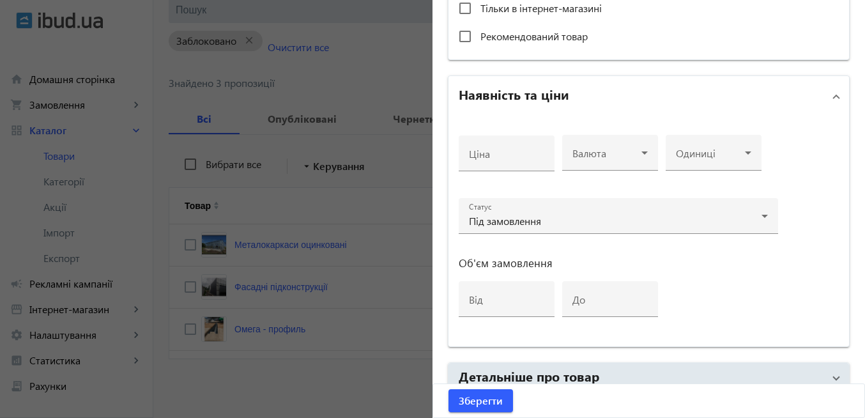
scroll to position [649, 0]
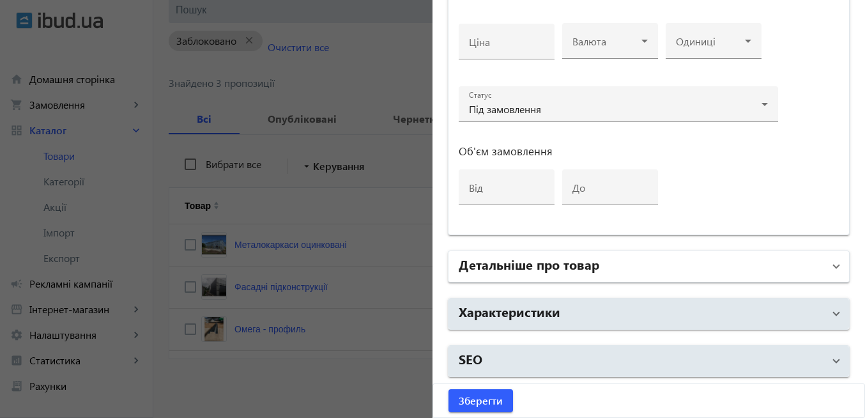
click at [834, 267] on span at bounding box center [836, 267] width 5 height 14
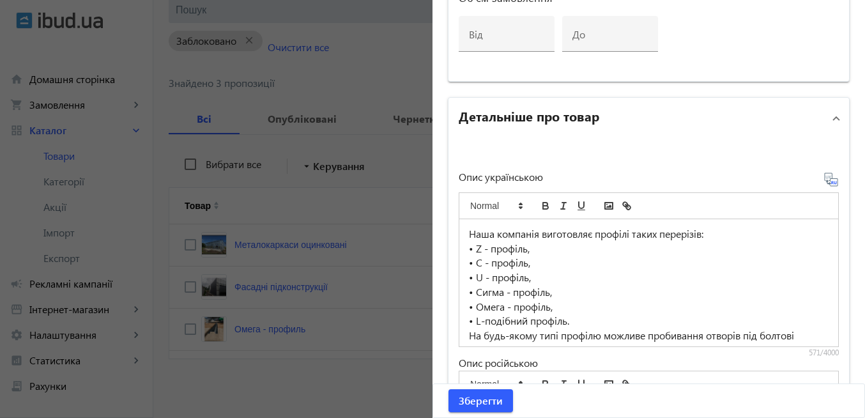
scroll to position [77, 0]
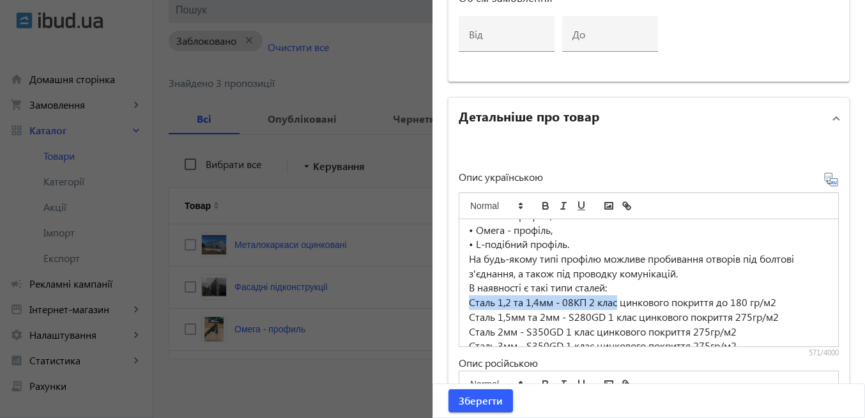
drag, startPoint x: 462, startPoint y: 304, endPoint x: 616, endPoint y: 304, distance: 154.0
click at [616, 304] on div "Наша компанія виготовляє профілі таких перерізів: • Z - профіль, • C - профіль,…" at bounding box center [649, 282] width 379 height 127
copy p "Сталь 1,2 та 1,4мм - 08КП 2 клас"
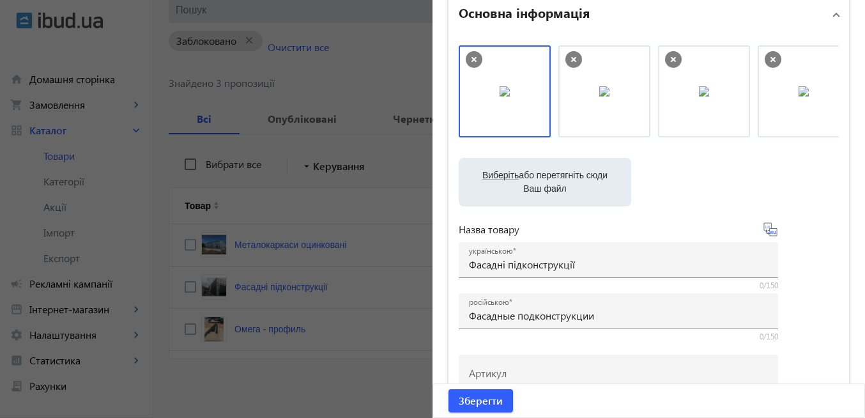
scroll to position [0, 0]
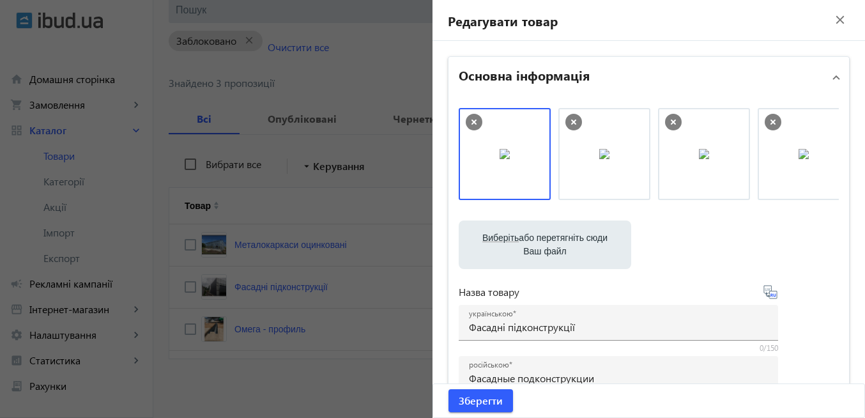
click at [831, 22] on mat-icon "close" at bounding box center [840, 19] width 19 height 19
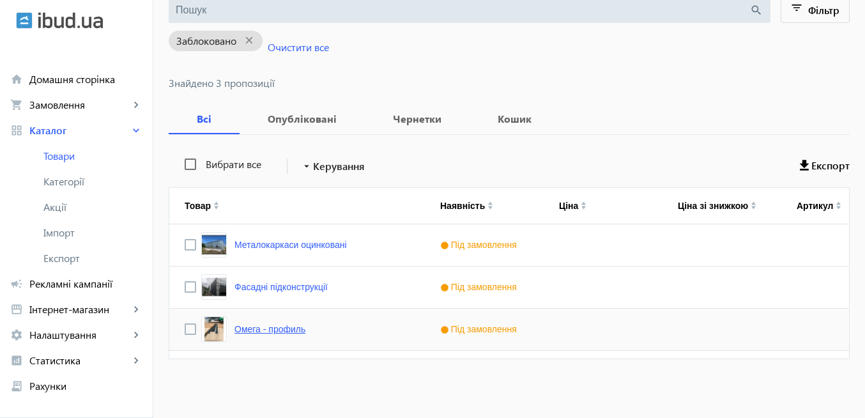
click at [291, 331] on link "Омега - профиль" at bounding box center [270, 329] width 71 height 10
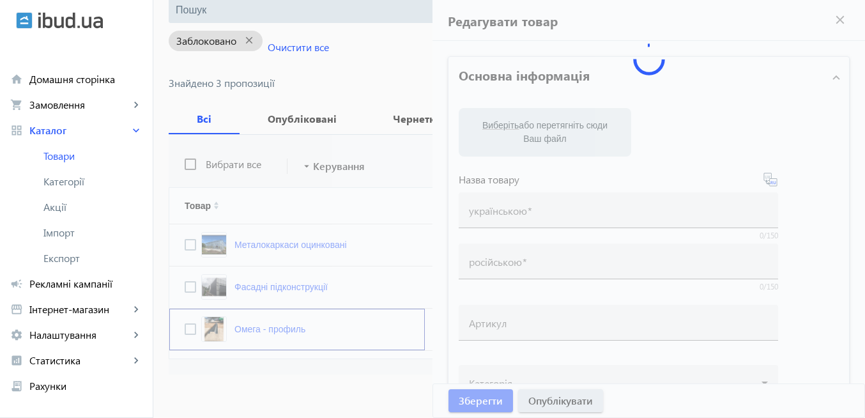
type input "Омега - профиль"
type input "Омега – профиль"
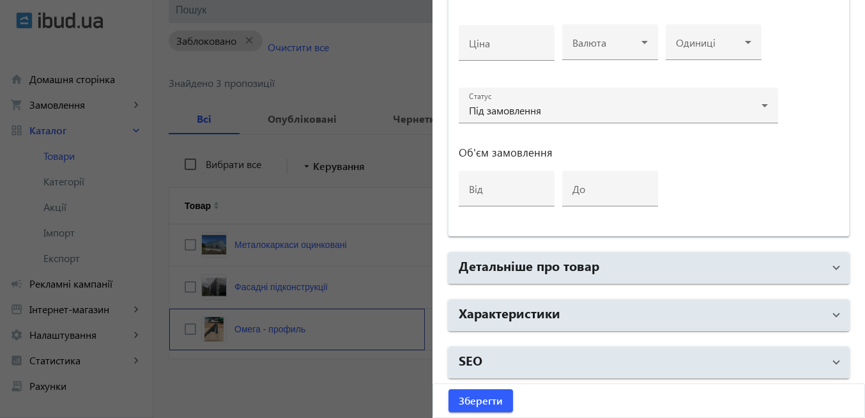
scroll to position [649, 0]
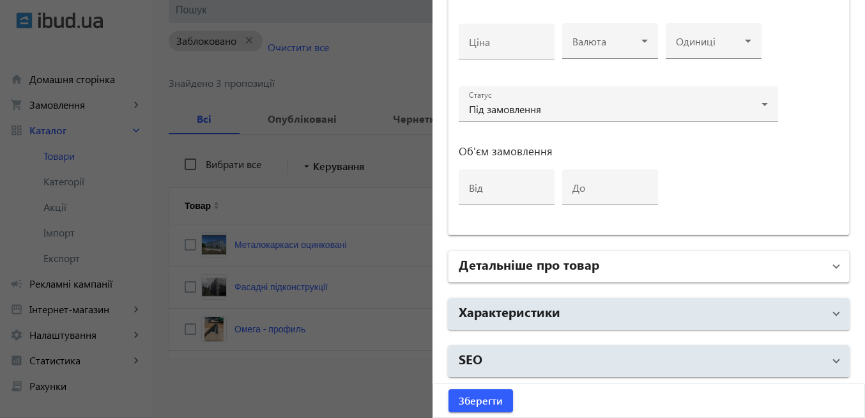
click at [836, 266] on mat-expansion-panel-header "Детальніше про товар" at bounding box center [649, 266] width 401 height 31
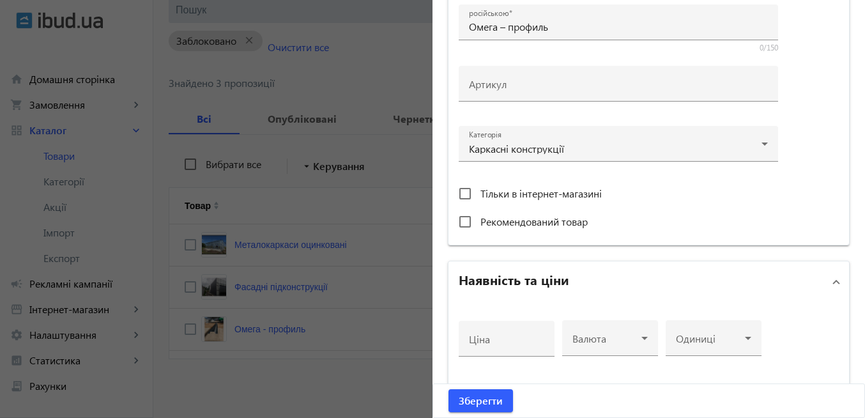
scroll to position [189, 0]
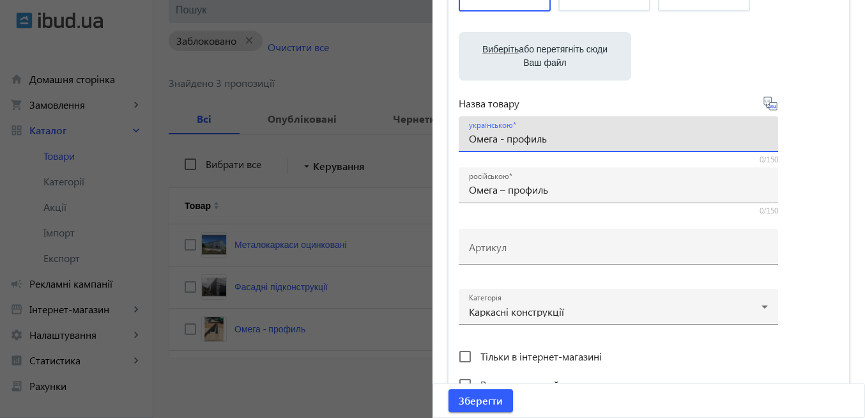
drag, startPoint x: 570, startPoint y: 140, endPoint x: 453, endPoint y: 136, distance: 117.7
click at [453, 136] on div "Виберіть або перетягніть сюди Ваш файл 1081768d3ad12a991e2436158734363-bda1b8a7…" at bounding box center [649, 158] width 401 height 499
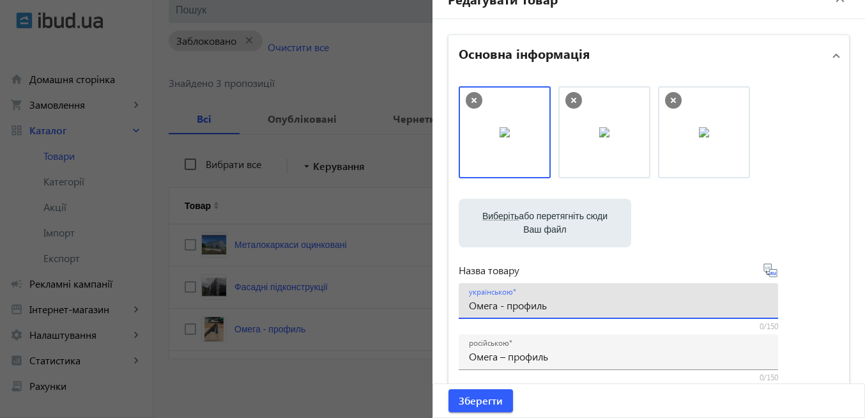
scroll to position [0, 0]
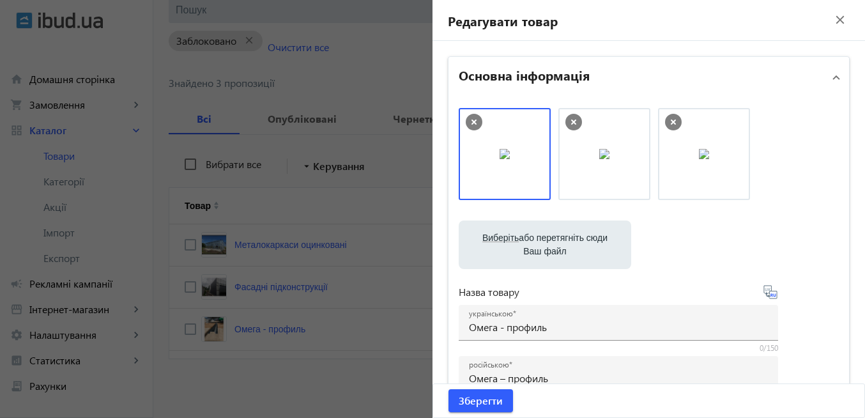
click at [834, 22] on mat-icon "close" at bounding box center [840, 19] width 19 height 19
